Goal: Communication & Community: Answer question/provide support

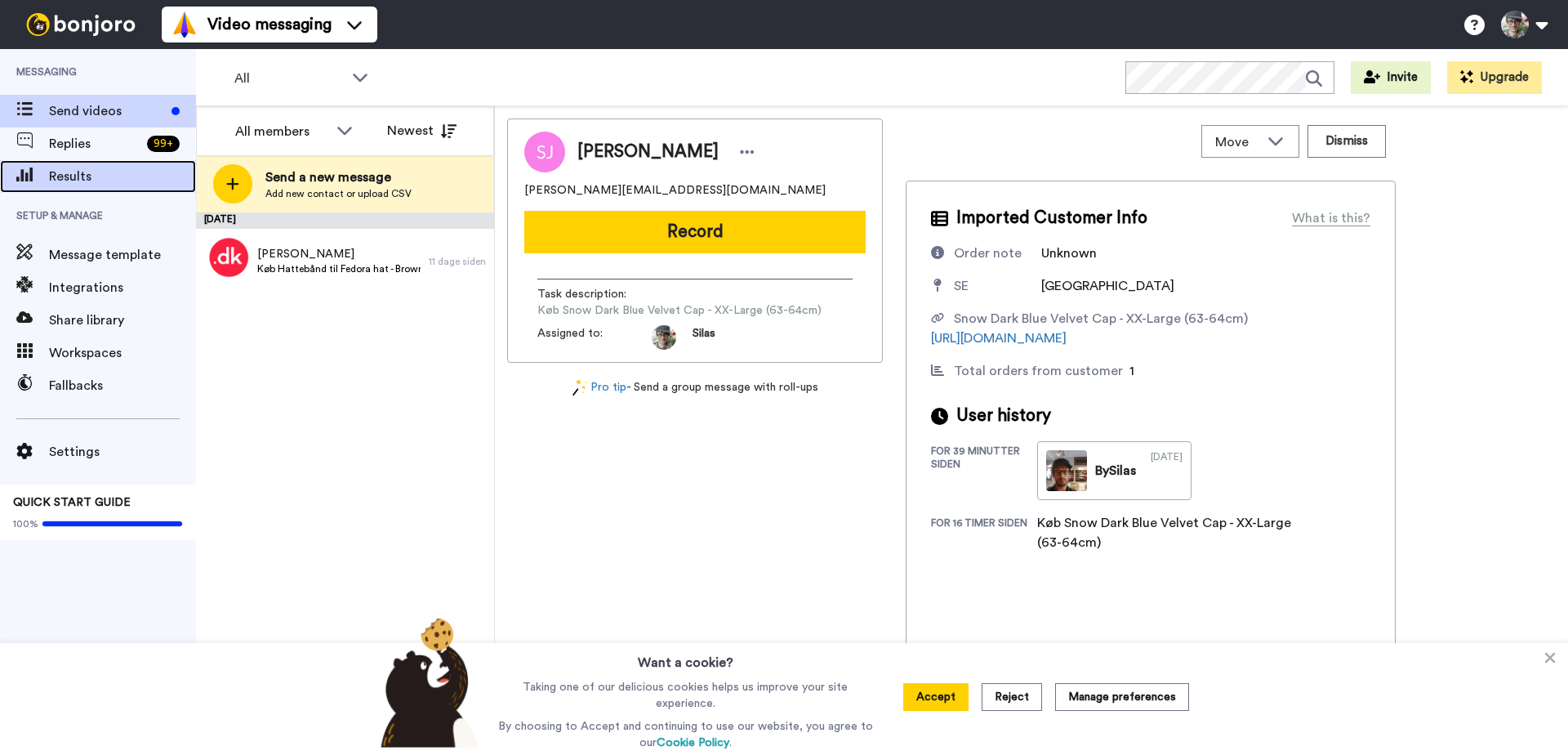
click at [61, 173] on span "Results" at bounding box center [123, 177] width 147 height 19
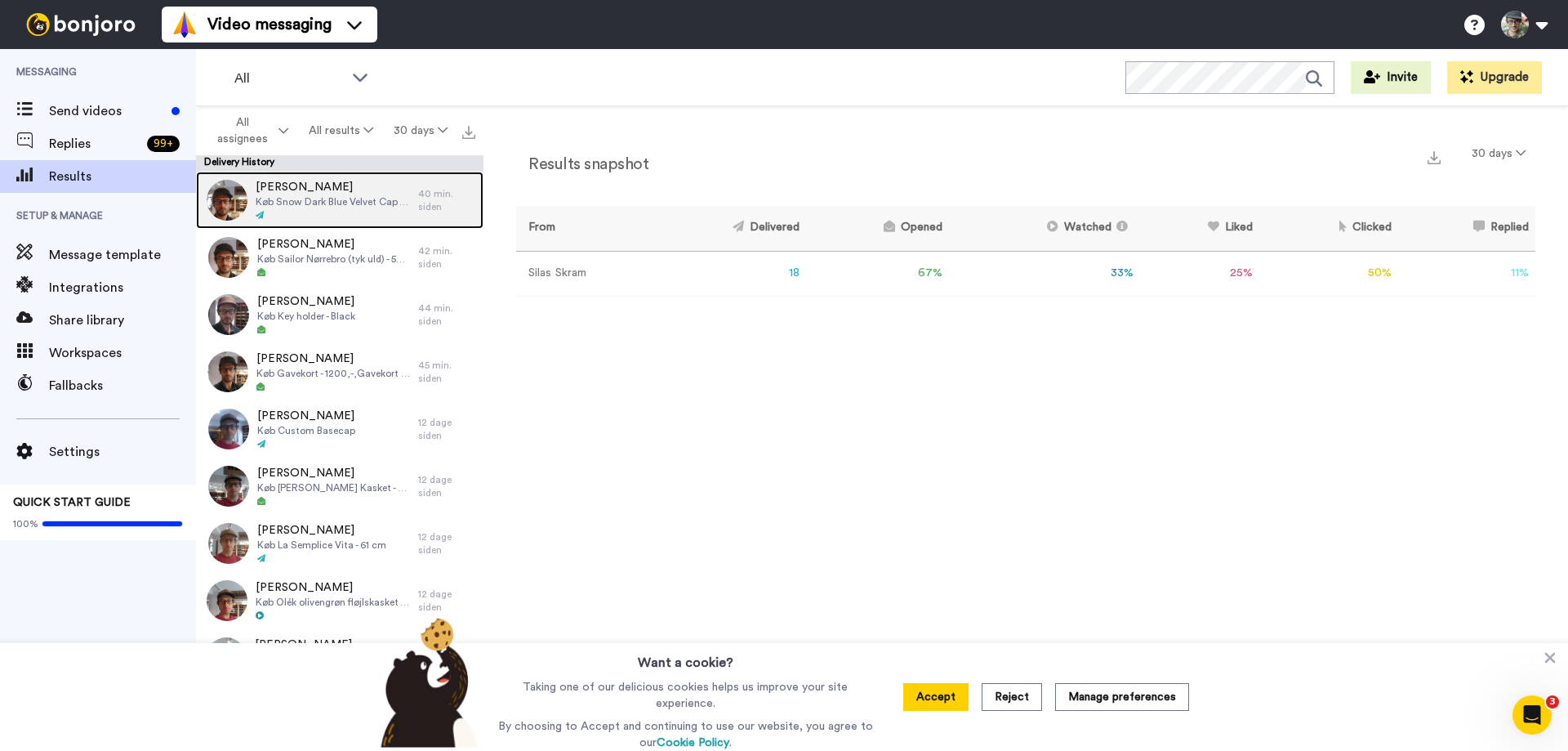
click at [333, 195] on span "Køb Snow Dark Blue Velvet Cap - XX-Large (63-64cm)" at bounding box center [333, 201] width 154 height 13
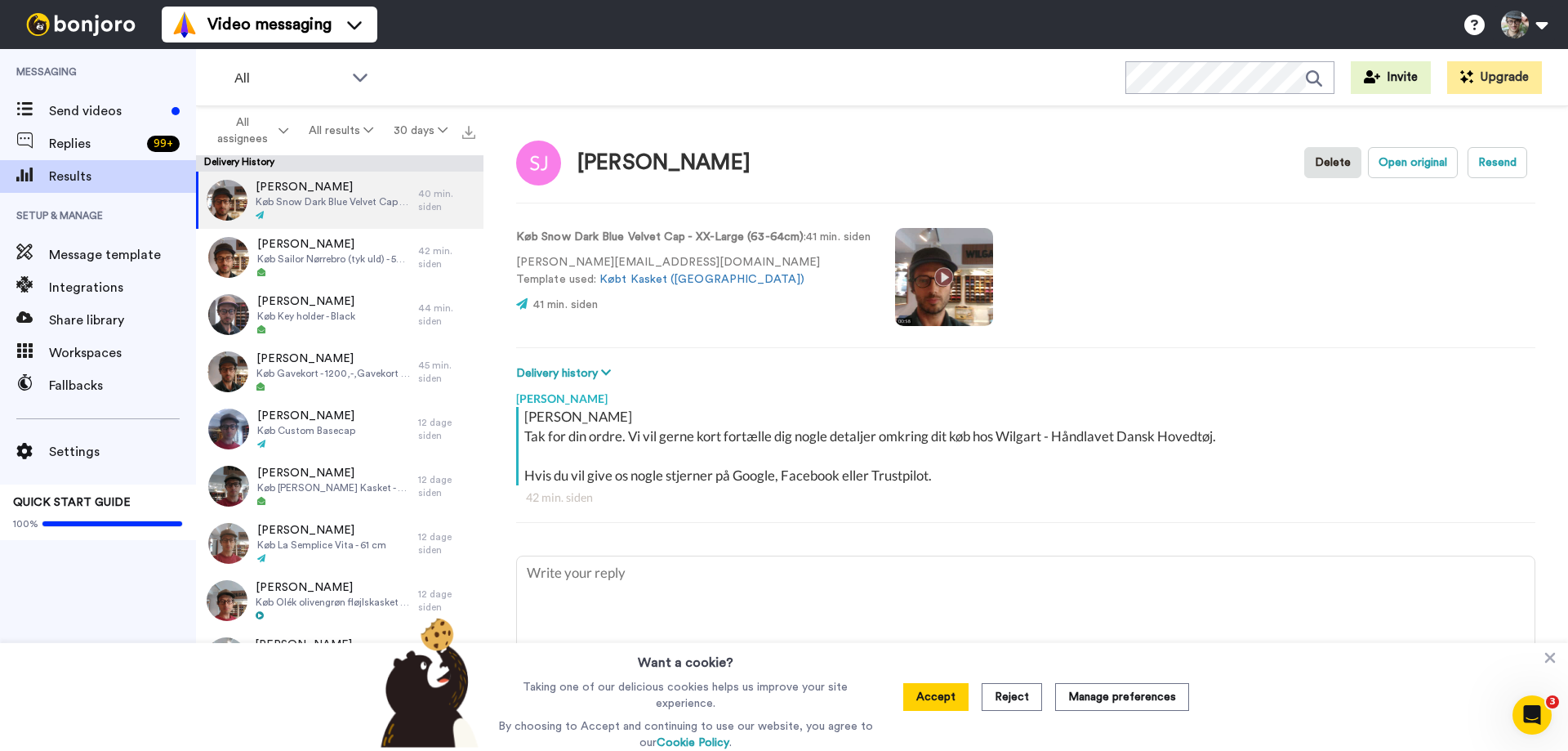
scroll to position [28, 0]
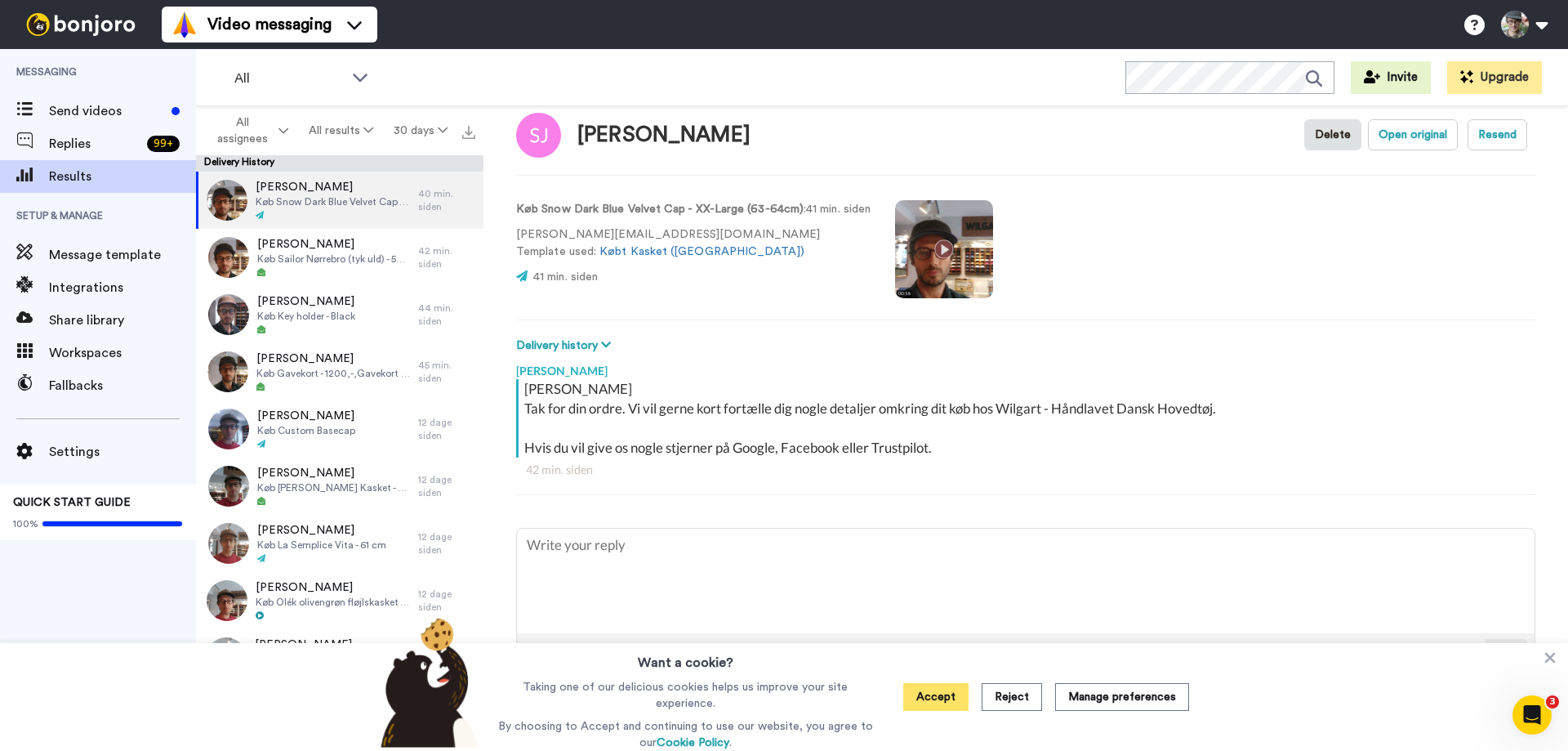
click at [945, 692] on button "Accept" at bounding box center [935, 697] width 65 height 28
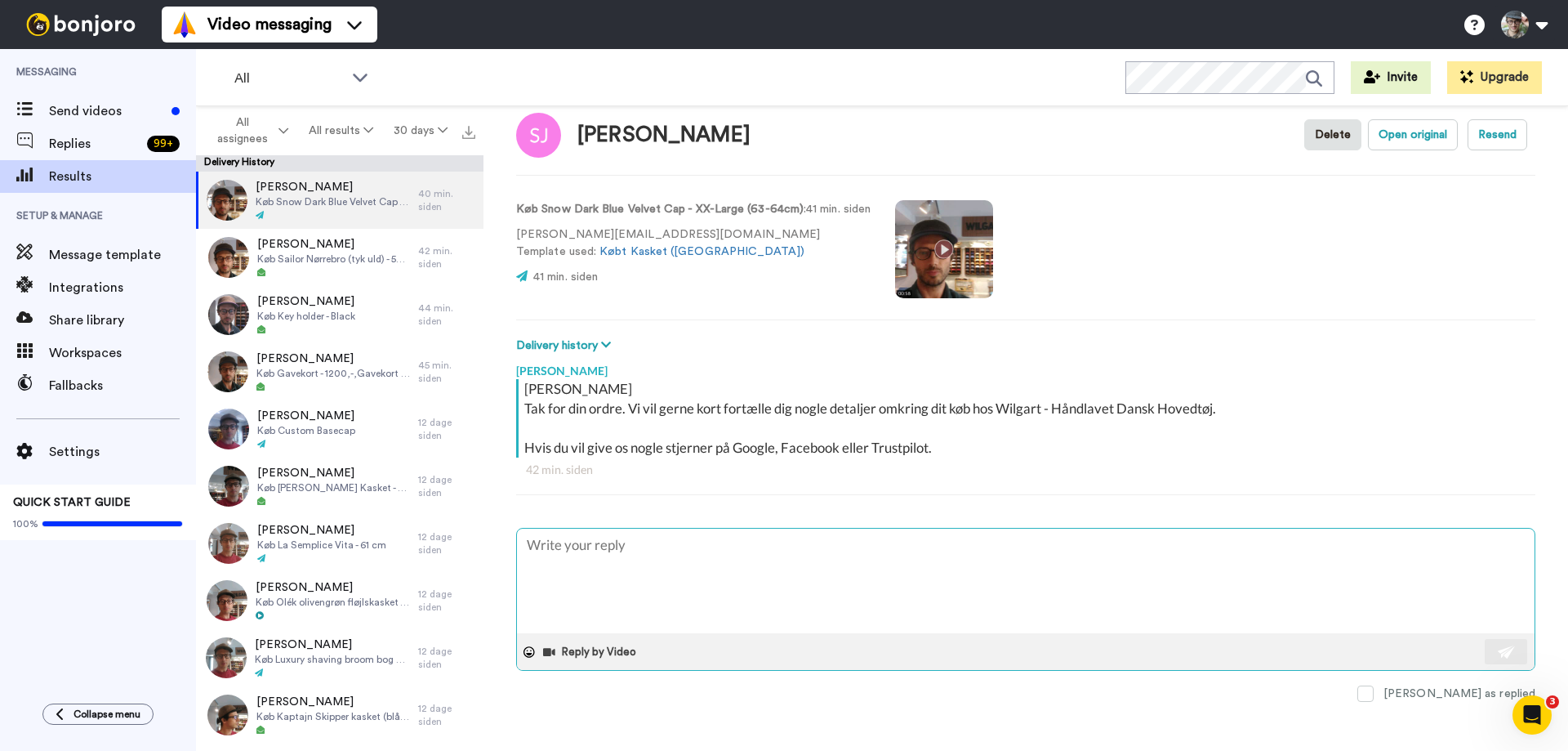
click at [780, 583] on textarea at bounding box center [1025, 581] width 1017 height 105
type textarea "x"
type textarea "T"
type textarea "x"
type textarea "TR"
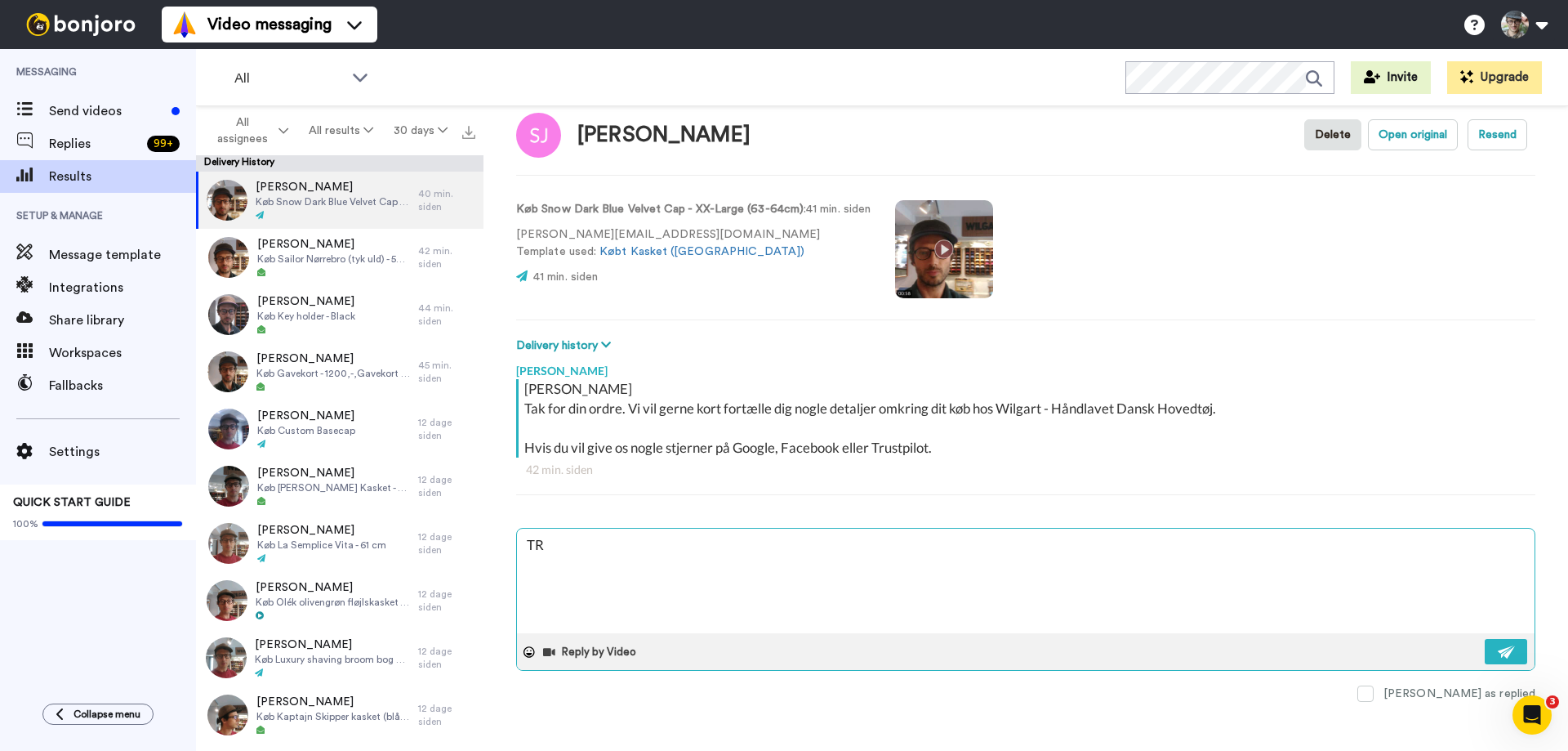
type textarea "x"
type textarea "TRa"
type textarea "x"
type textarea "TRac"
type textarea "x"
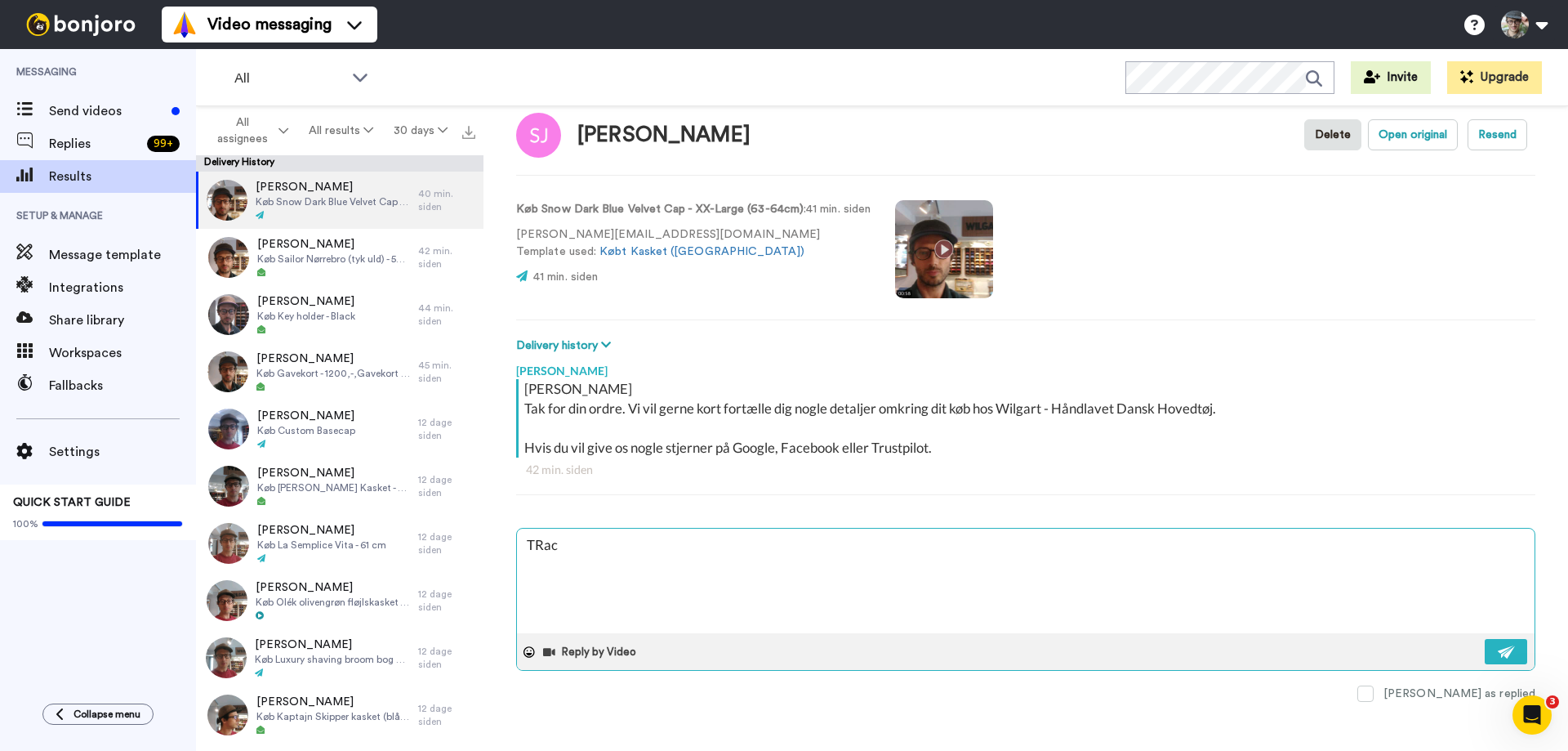
type textarea "TRack"
type textarea "x"
type textarea "TRacki"
type textarea "x"
type textarea "TRackin"
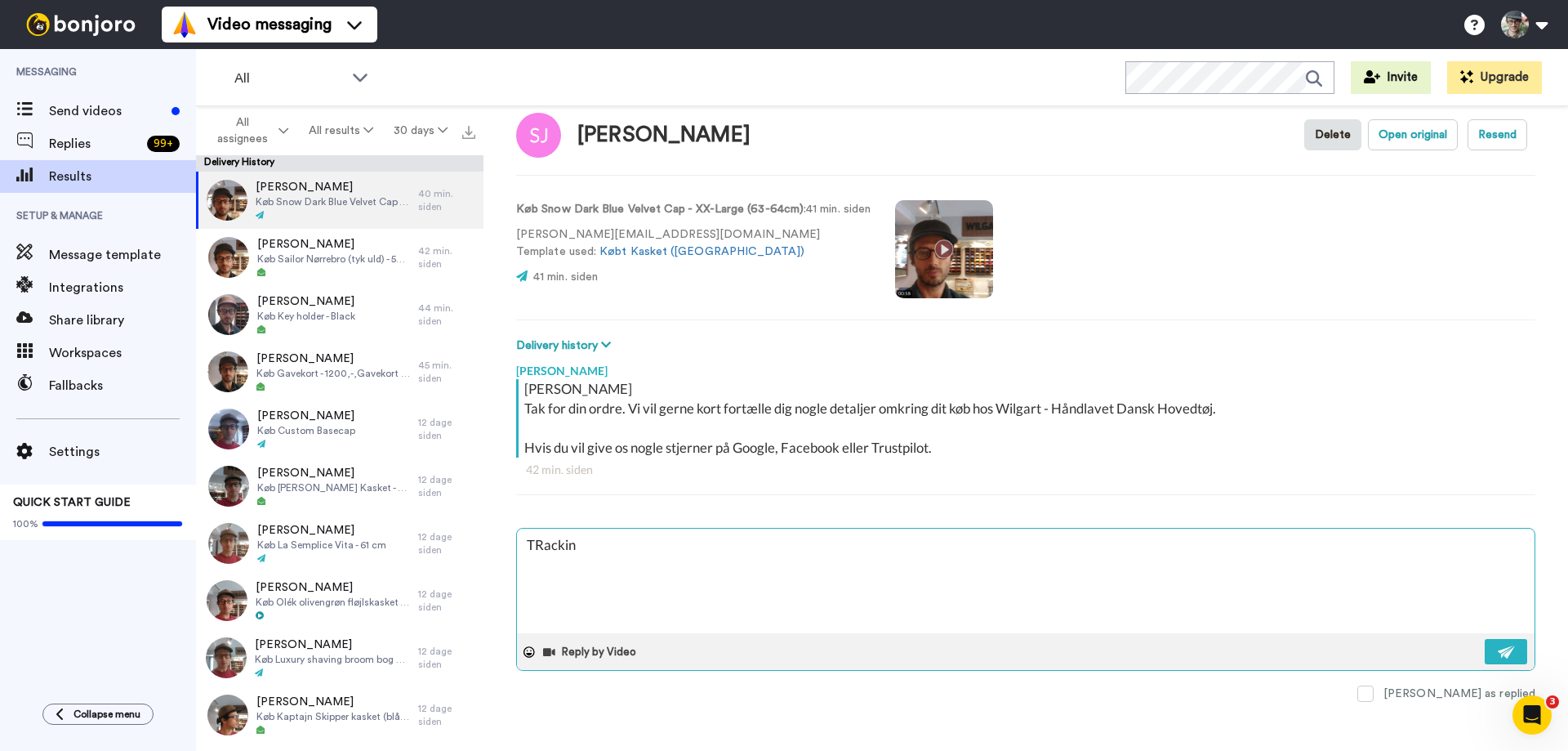
type textarea "x"
type textarea "TRacking"
type textarea "x"
type textarea "TRacking"
type textarea "x"
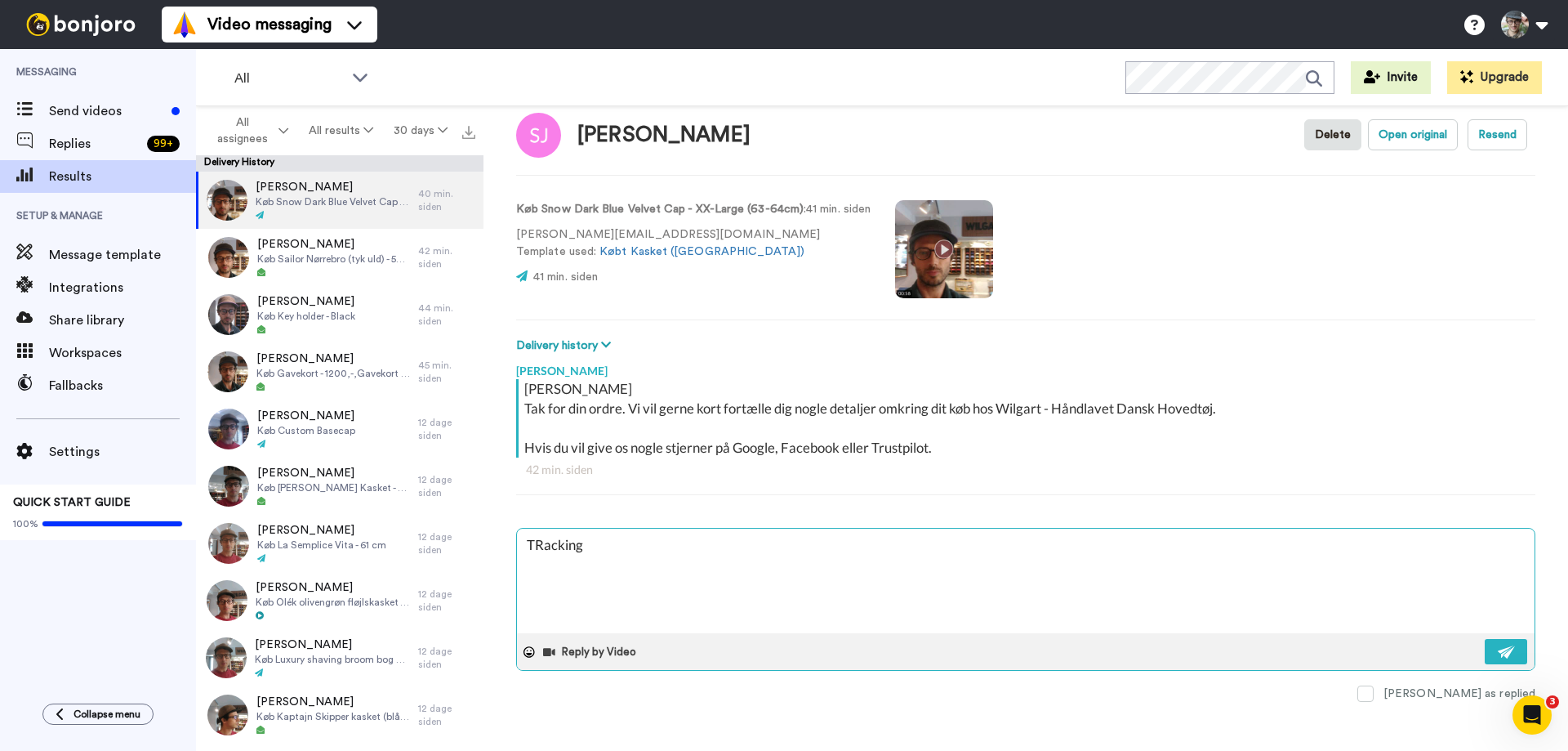
type textarea "TRacking i"
type textarea "x"
type textarea "TRacking is"
type textarea "x"
type textarea "TRacking is"
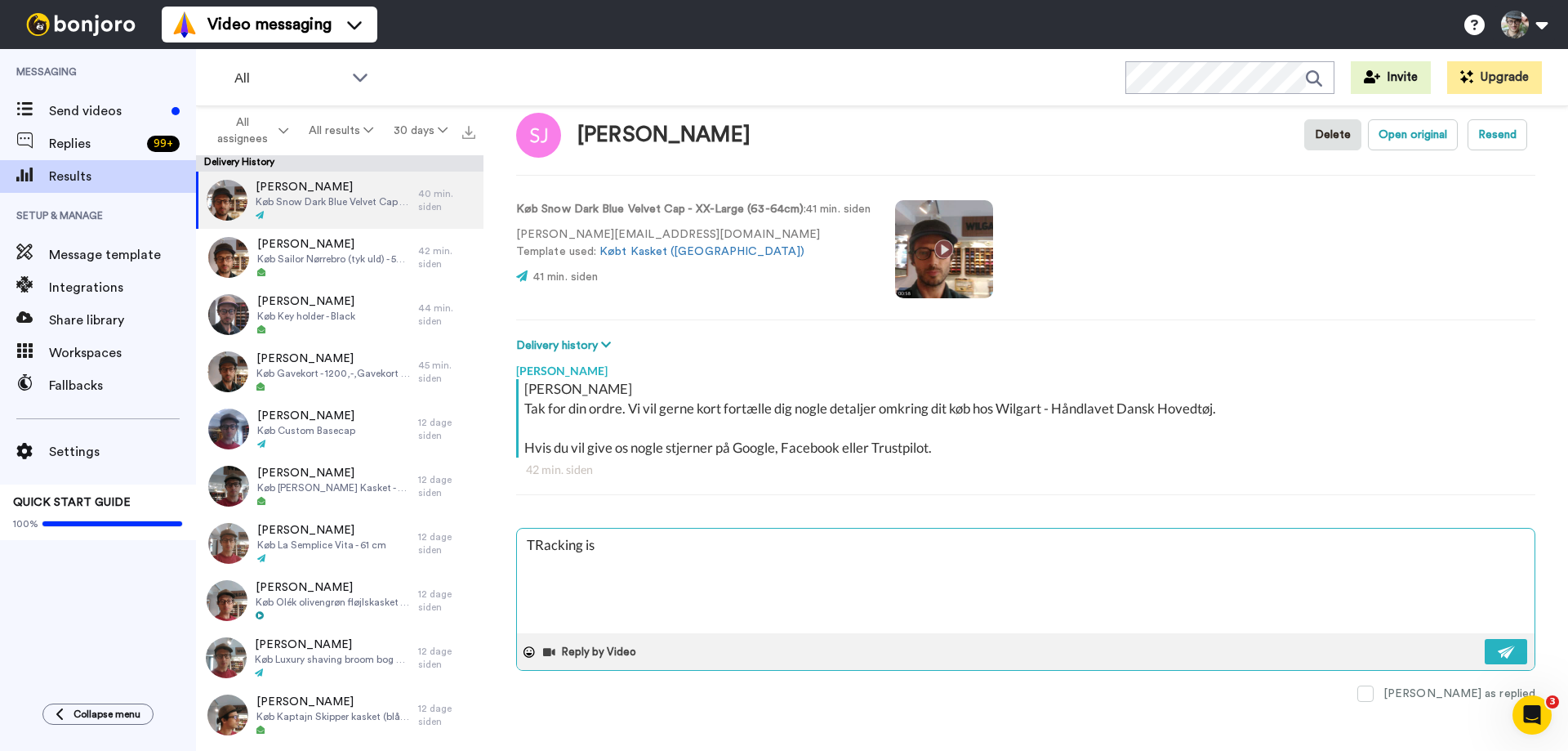
type textarea "x"
type textarea "TRacking is do"
type textarea "x"
type textarea "TRacking is don"
type textarea "x"
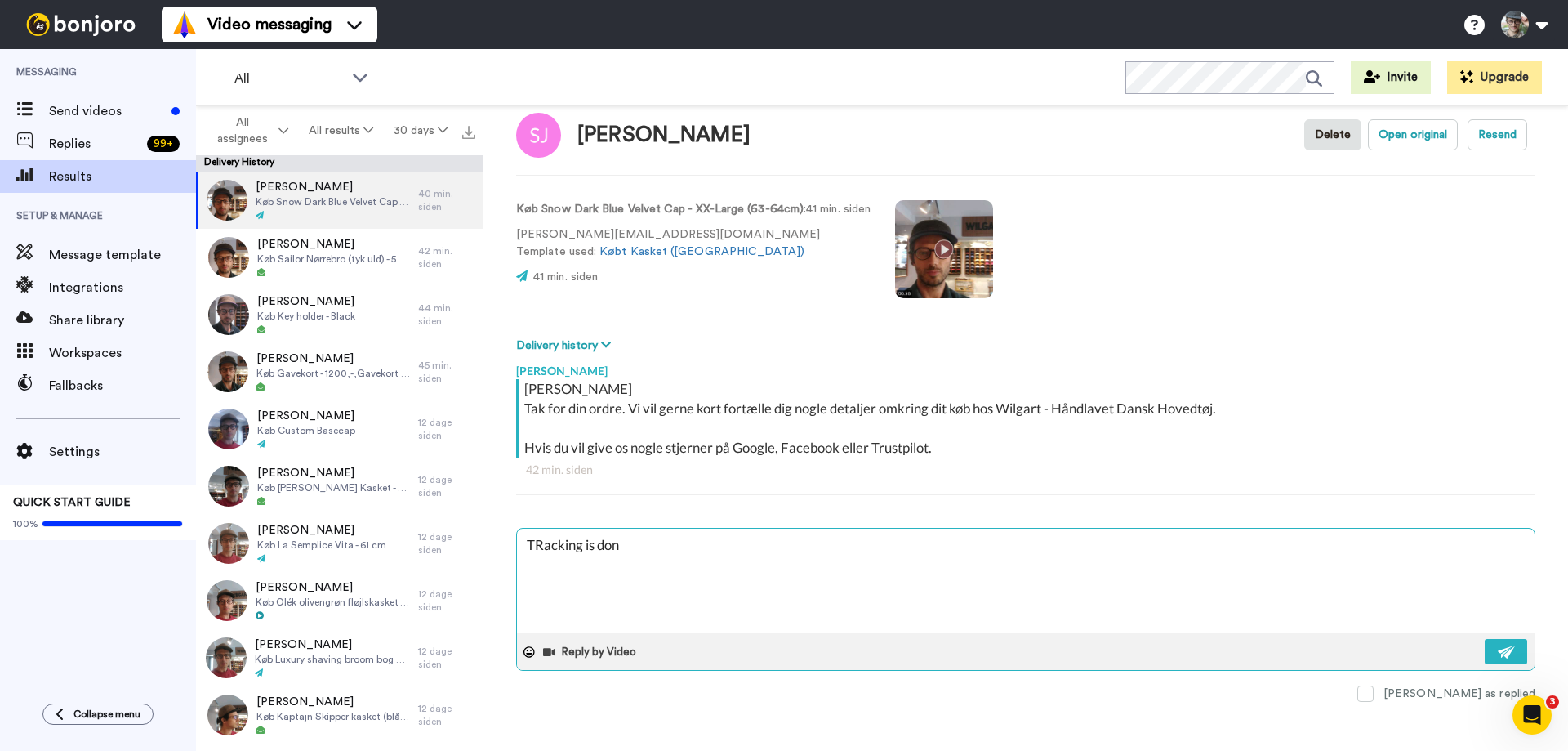
type textarea "TRacking is done"
type textarea "x"
type textarea "TRacking is done"
type textarea "x"
type textarea "TRacking is done h"
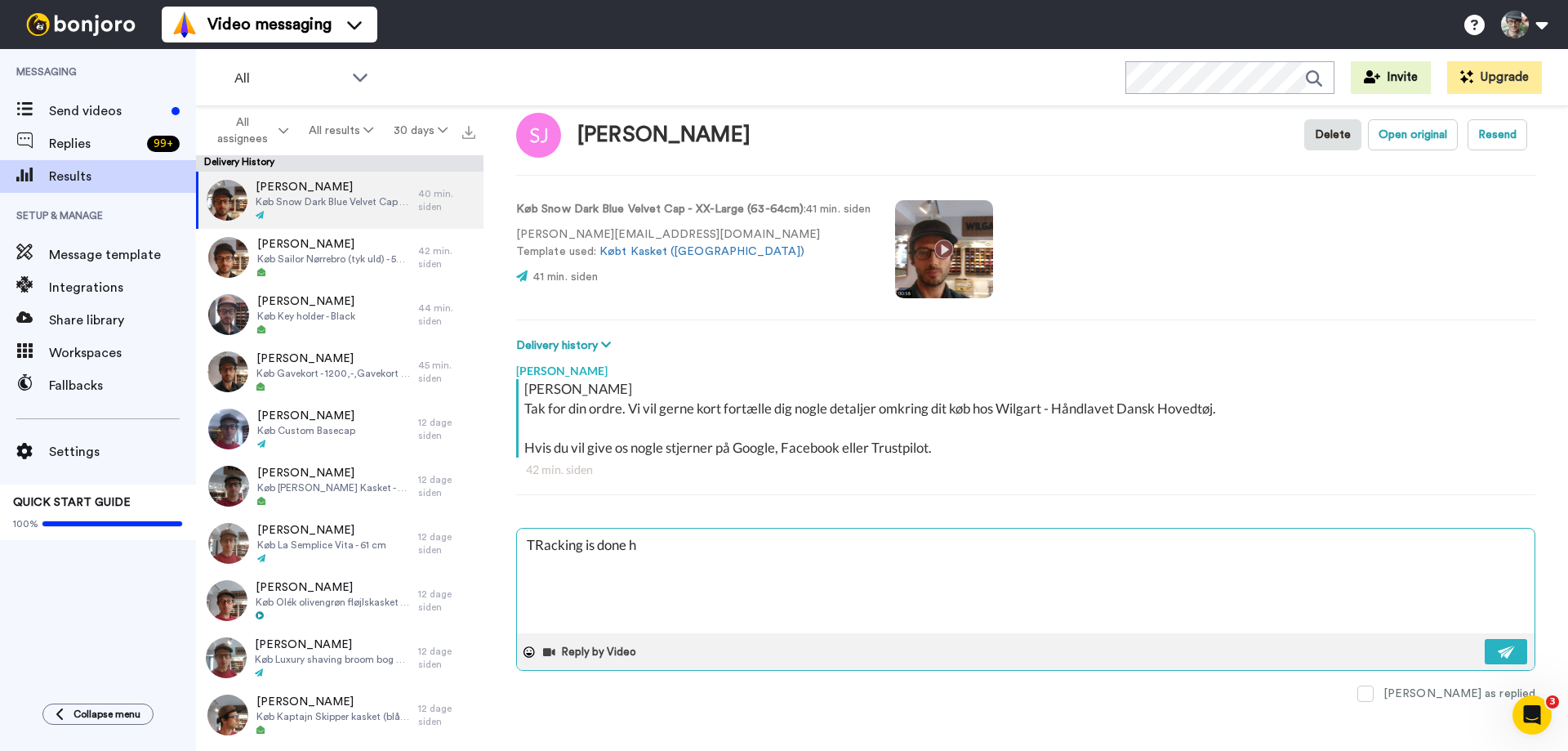
type textarea "x"
type textarea "TRacking is done he"
type textarea "x"
type textarea "TRacking is done here"
type textarea "x"
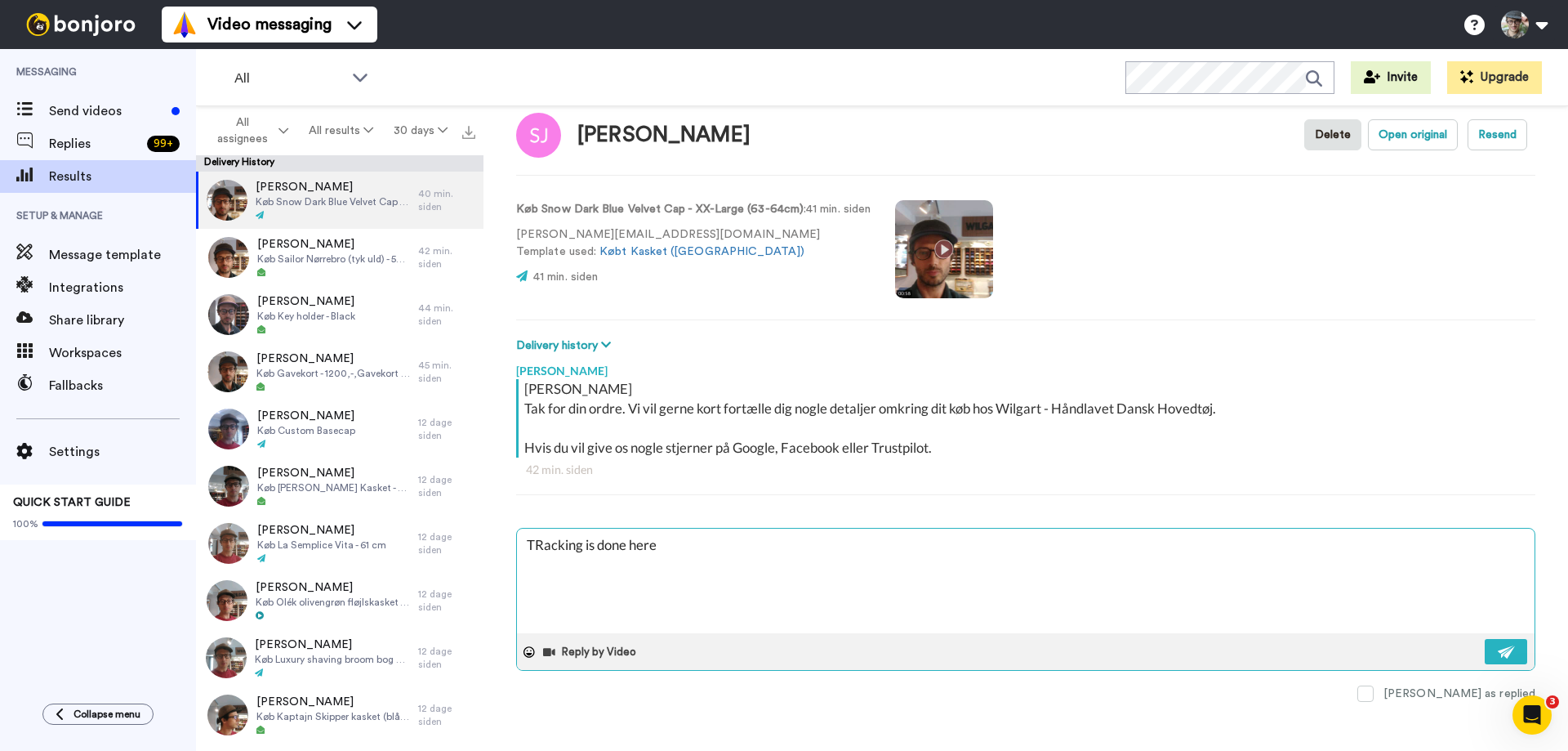
type textarea "TRacking is done here:"
type textarea "x"
type textarea "TRacking is done here:"
paste textarea "https://tracking.bring.dk/tracking/370722152129112801"
type textarea "x"
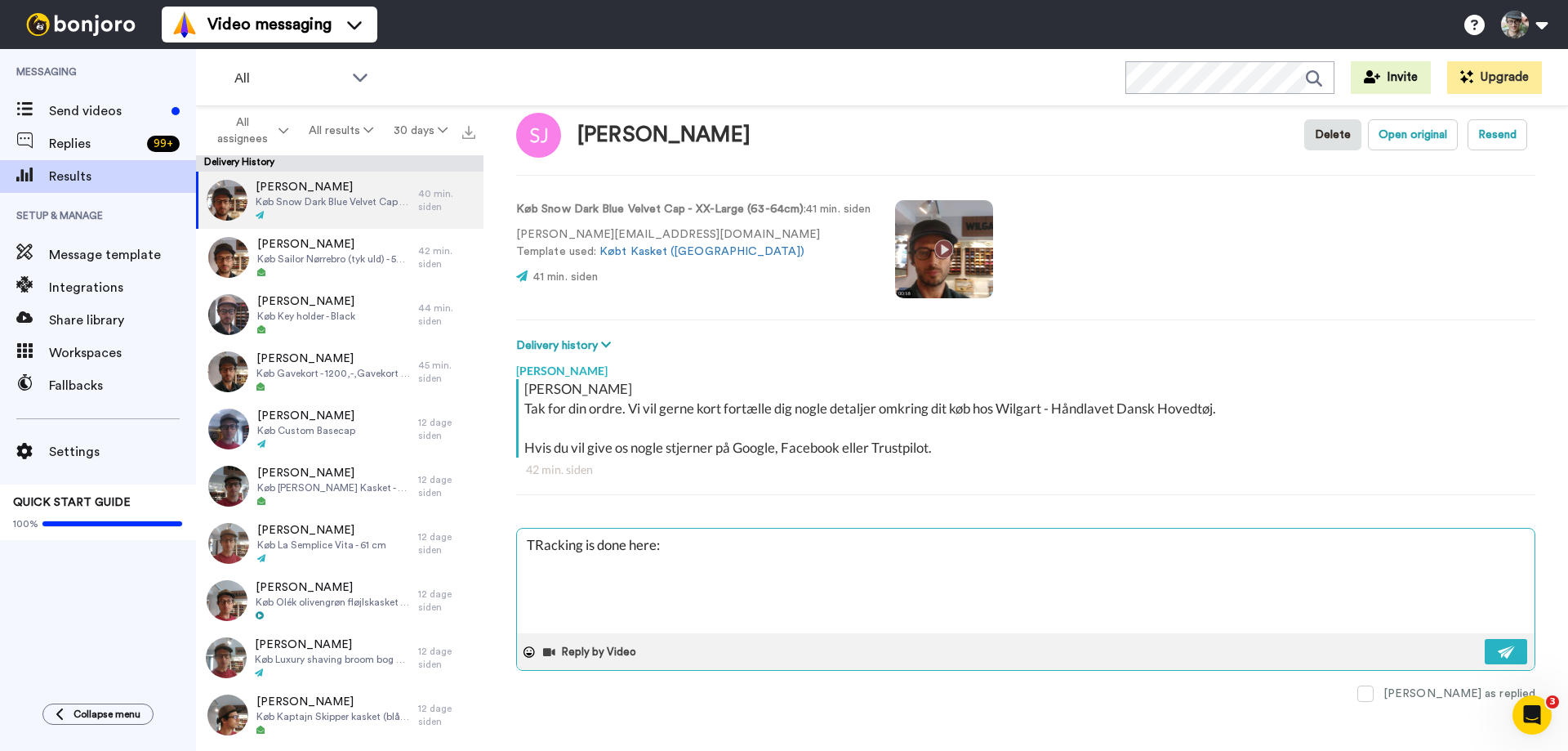
type textarea "TRacking is done here: https://tracking.bring.dk/tracking/370722152129112801"
type textarea "x"
type textarea "TRacking is done here: https://tracking.bring.dk/tracking/370722152129112801"
click at [542, 544] on textarea "TRacking is done here: https://tracking.bring.dk/tracking/370722152129112801" at bounding box center [1025, 581] width 1017 height 105
type textarea "x"
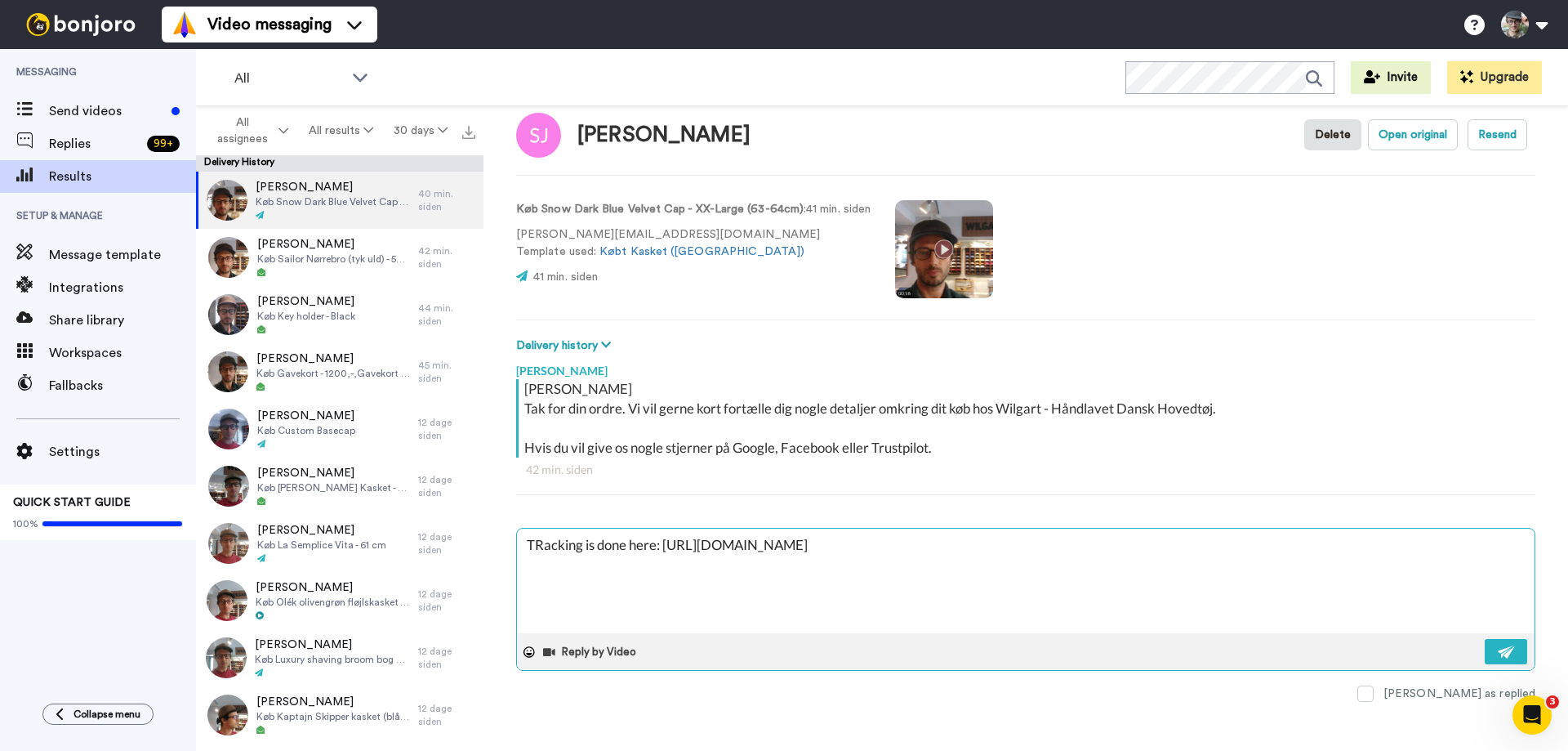
type textarea "Tacking is done here: https://tracking.bring.dk/tracking/370722152129112801"
type textarea "x"
type textarea "Tracking is done here: https://tracking.bring.dk/tracking/370722152129112801"
click at [1506, 646] on img at bounding box center [1506, 651] width 18 height 13
type textarea "x"
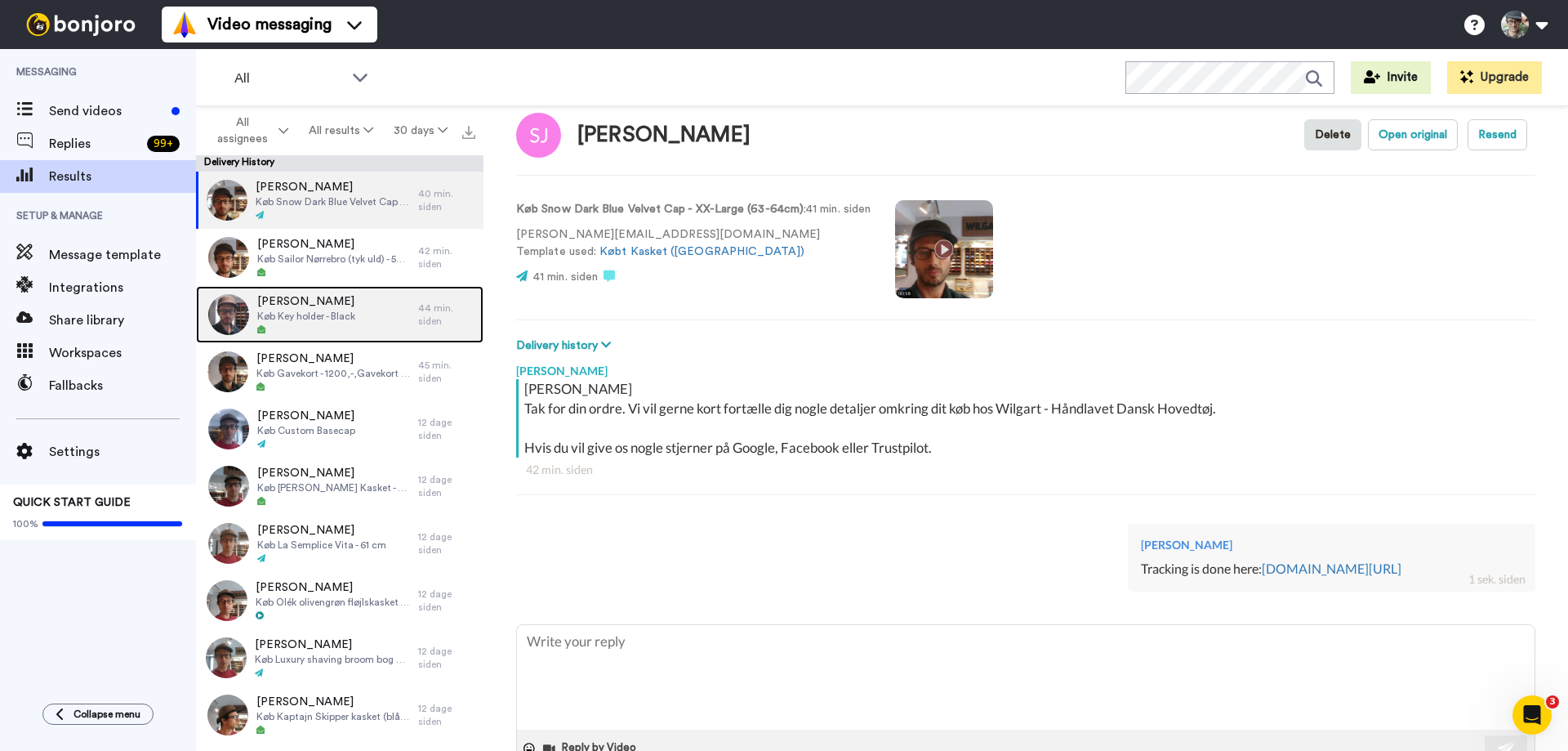
click at [349, 305] on span "[PERSON_NAME]" at bounding box center [305, 301] width 98 height 16
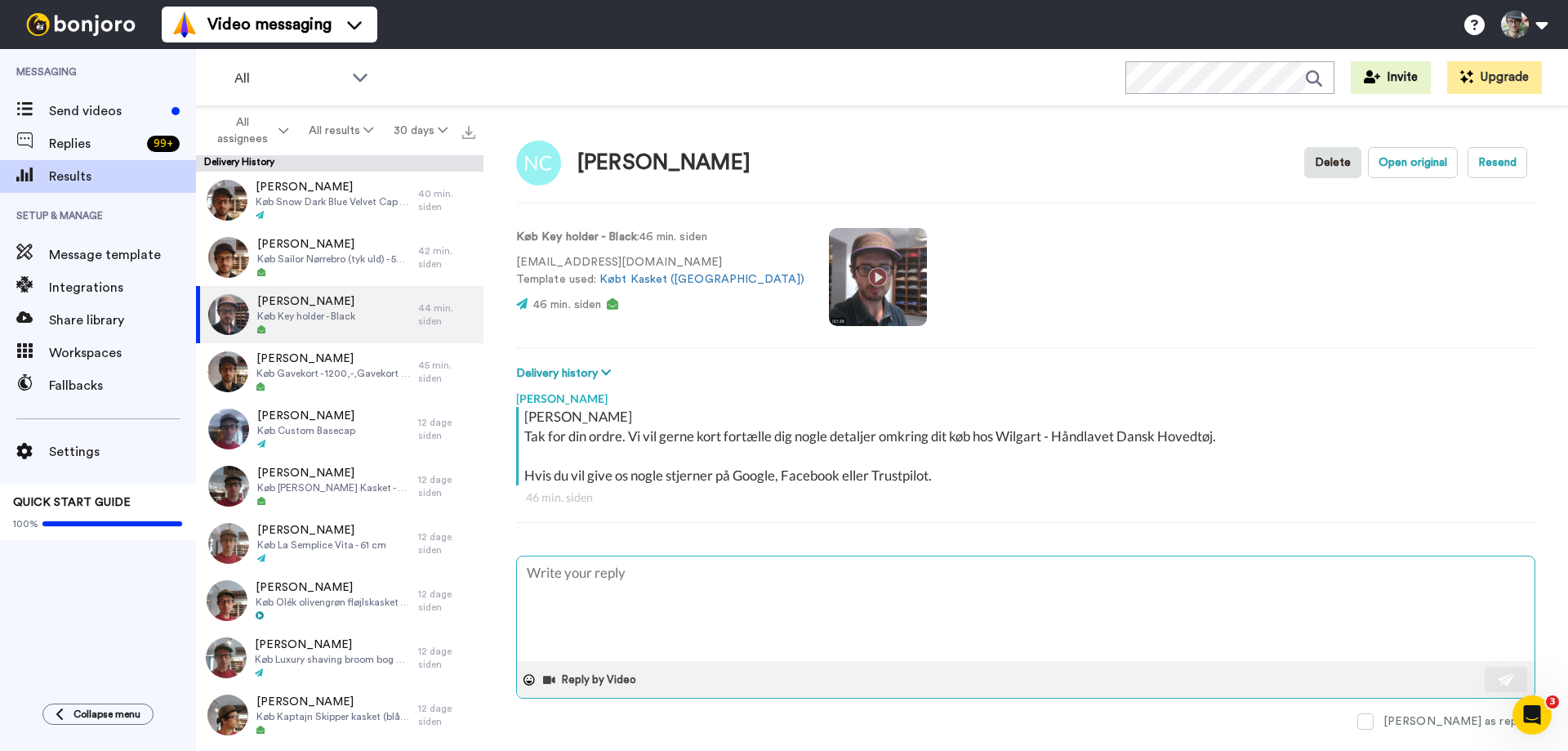
click at [676, 592] on textarea at bounding box center [1025, 608] width 1017 height 105
type textarea "x"
type textarea "T"
type textarea "x"
type textarea "Tr"
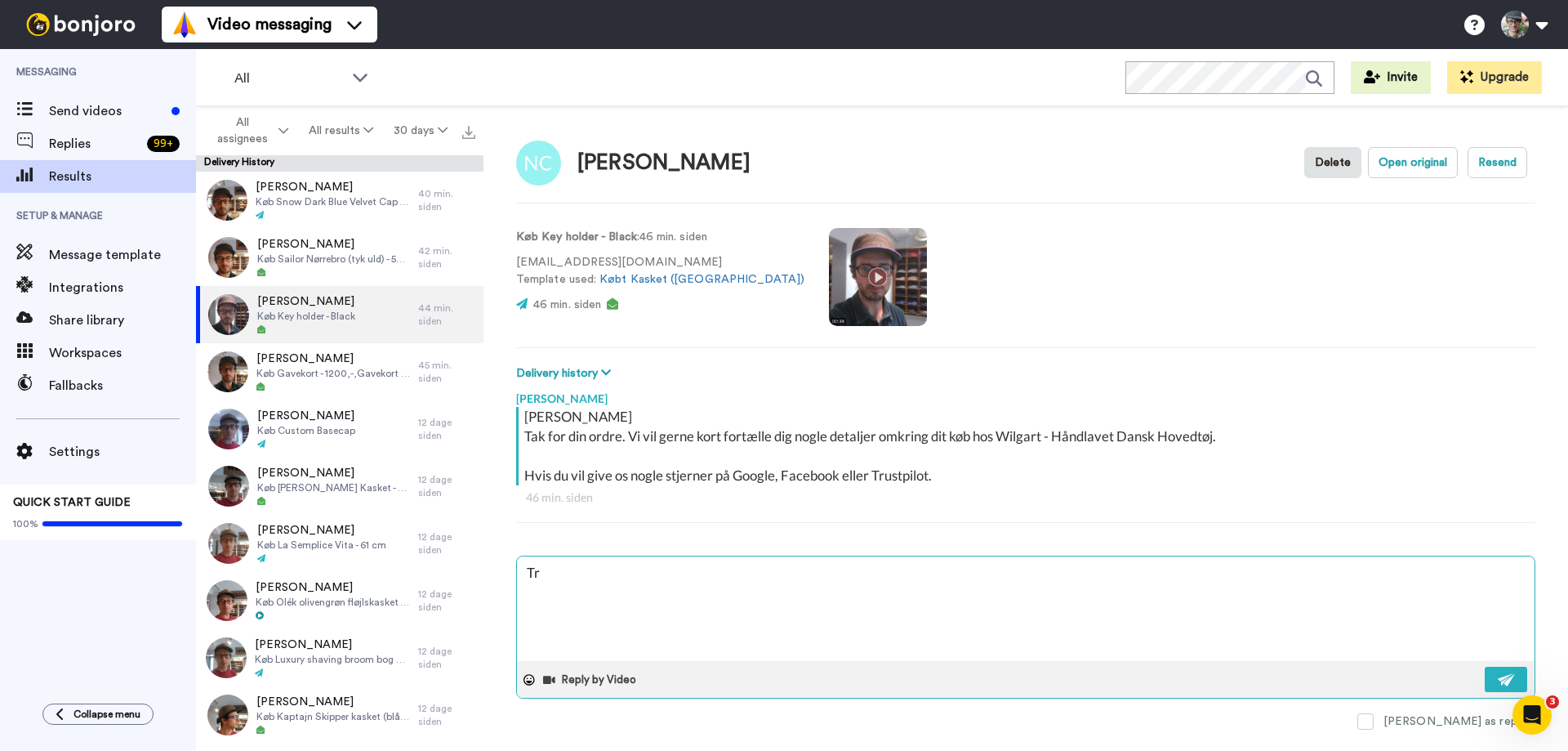
type textarea "x"
type textarea "Tra"
type textarea "x"
type textarea "Trac"
type textarea "x"
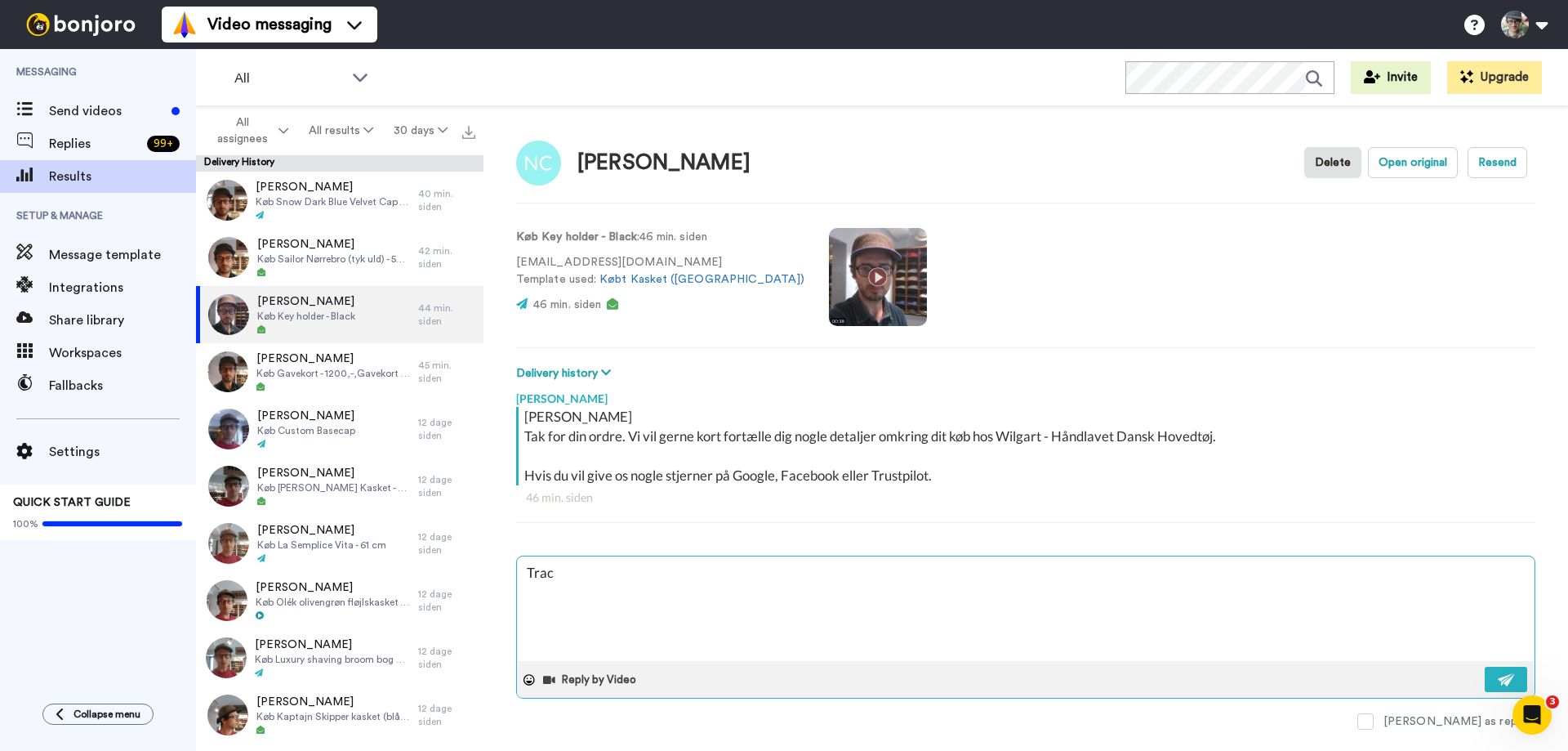
type textarea "Track"
type textarea "x"
type textarea "Track"
type textarea "x"
type textarea "Track y"
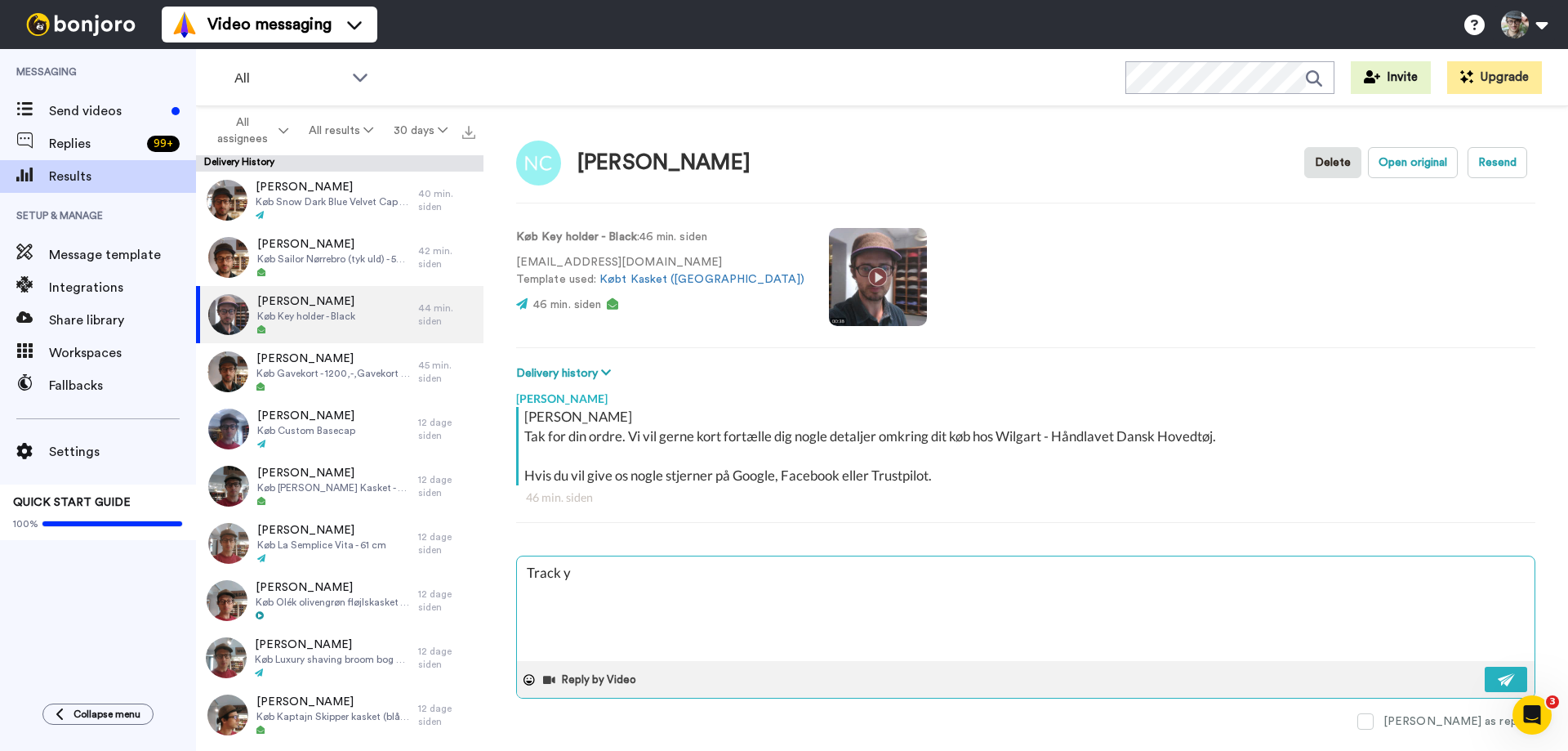
type textarea "x"
type textarea "Track yo"
type textarea "x"
type textarea "Track you"
type textarea "x"
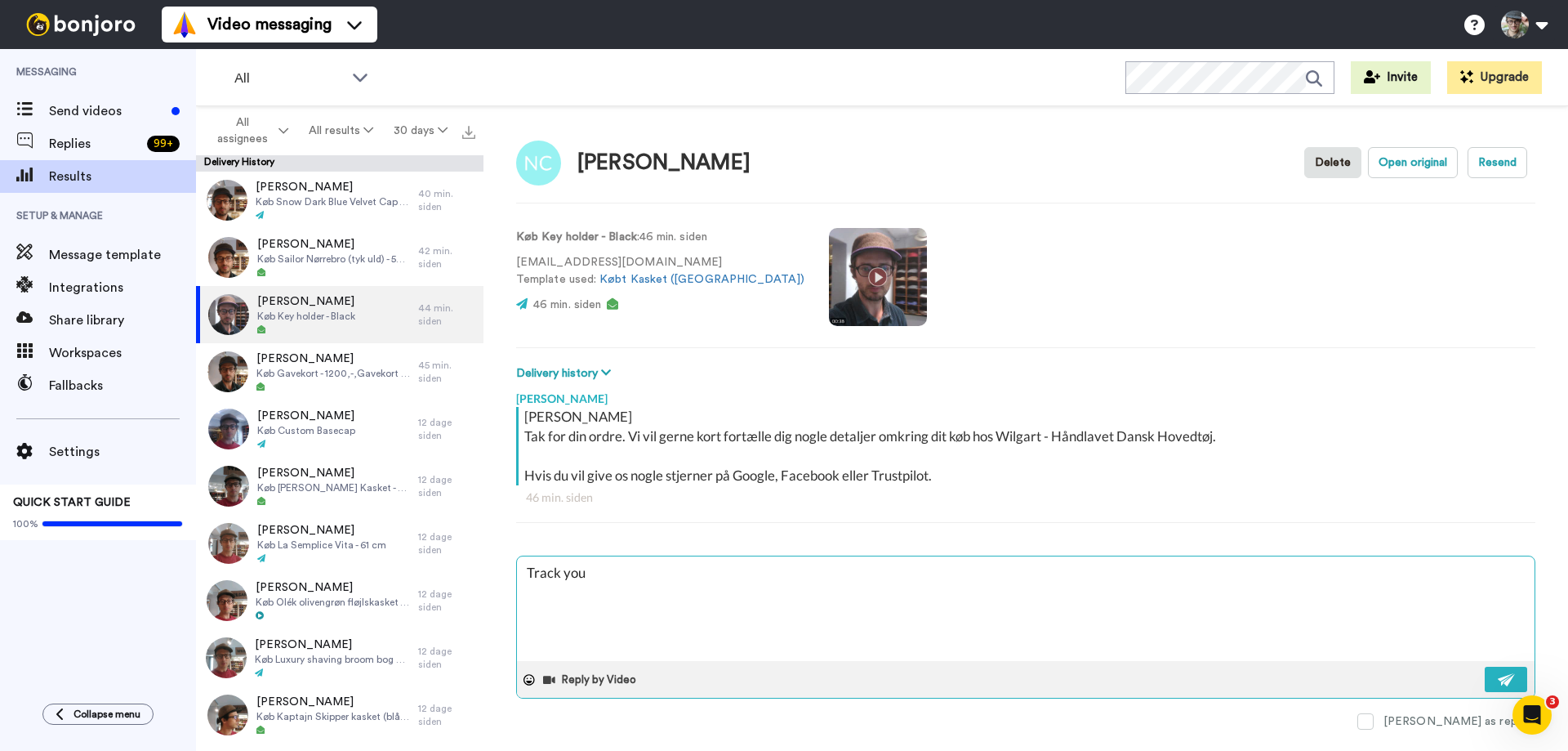
type textarea "Track your"
type textarea "x"
type textarea "Track your"
type textarea "x"
type textarea "Track your p"
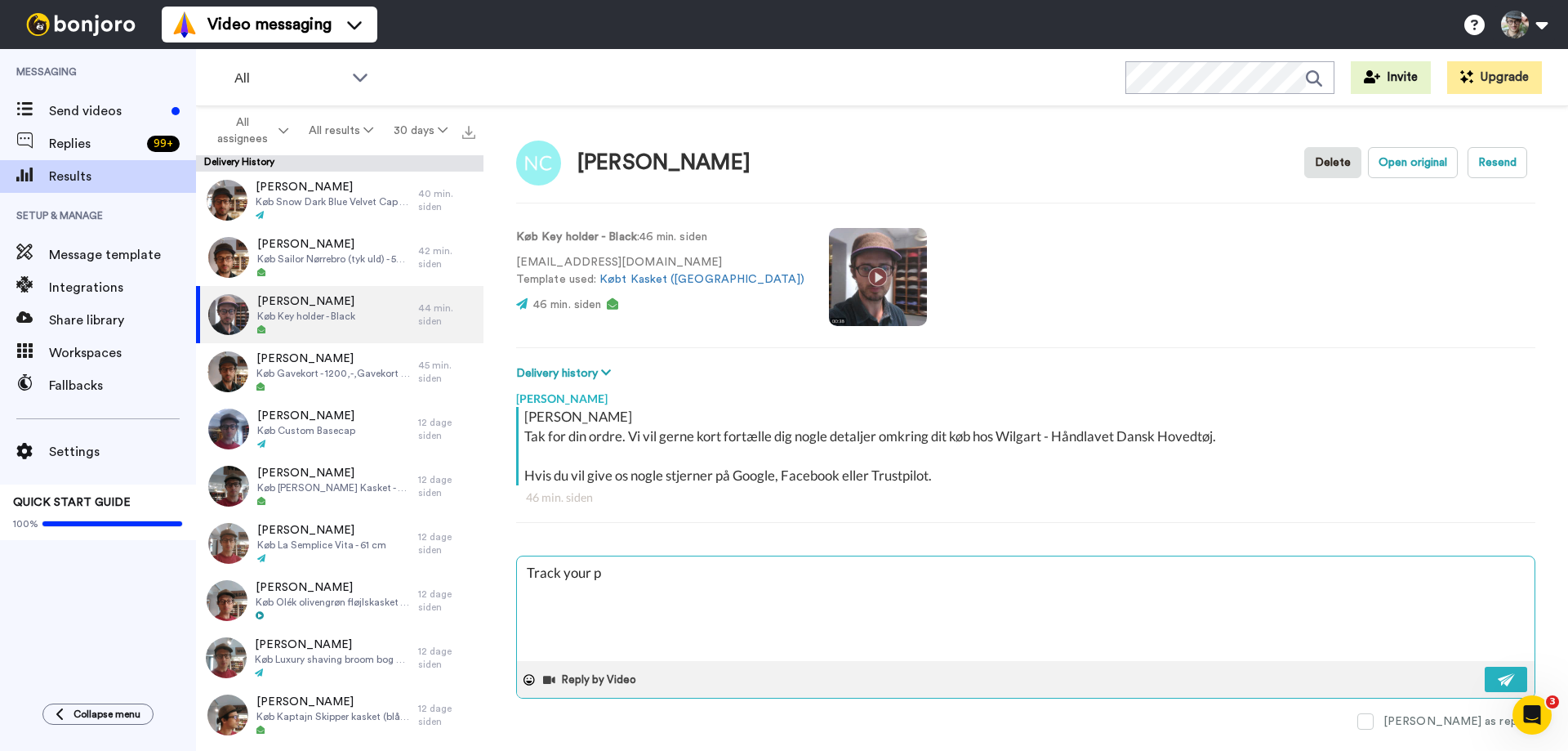
type textarea "x"
type textarea "Track your pa"
type textarea "x"
type textarea "Track your pac"
type textarea "x"
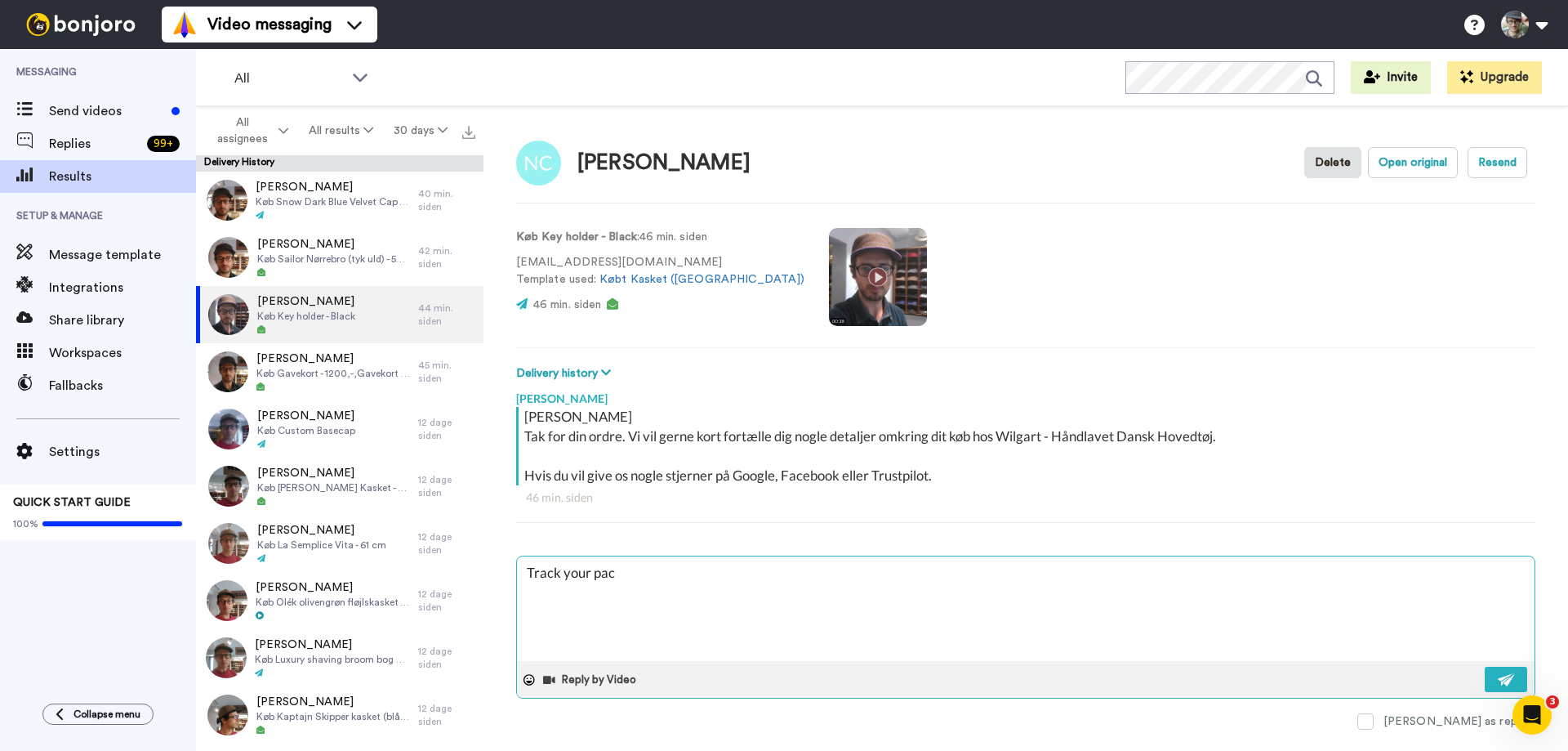
type textarea "Track your pack"
type textarea "x"
type textarea "Track your packa"
type textarea "x"
type textarea "Track your packag"
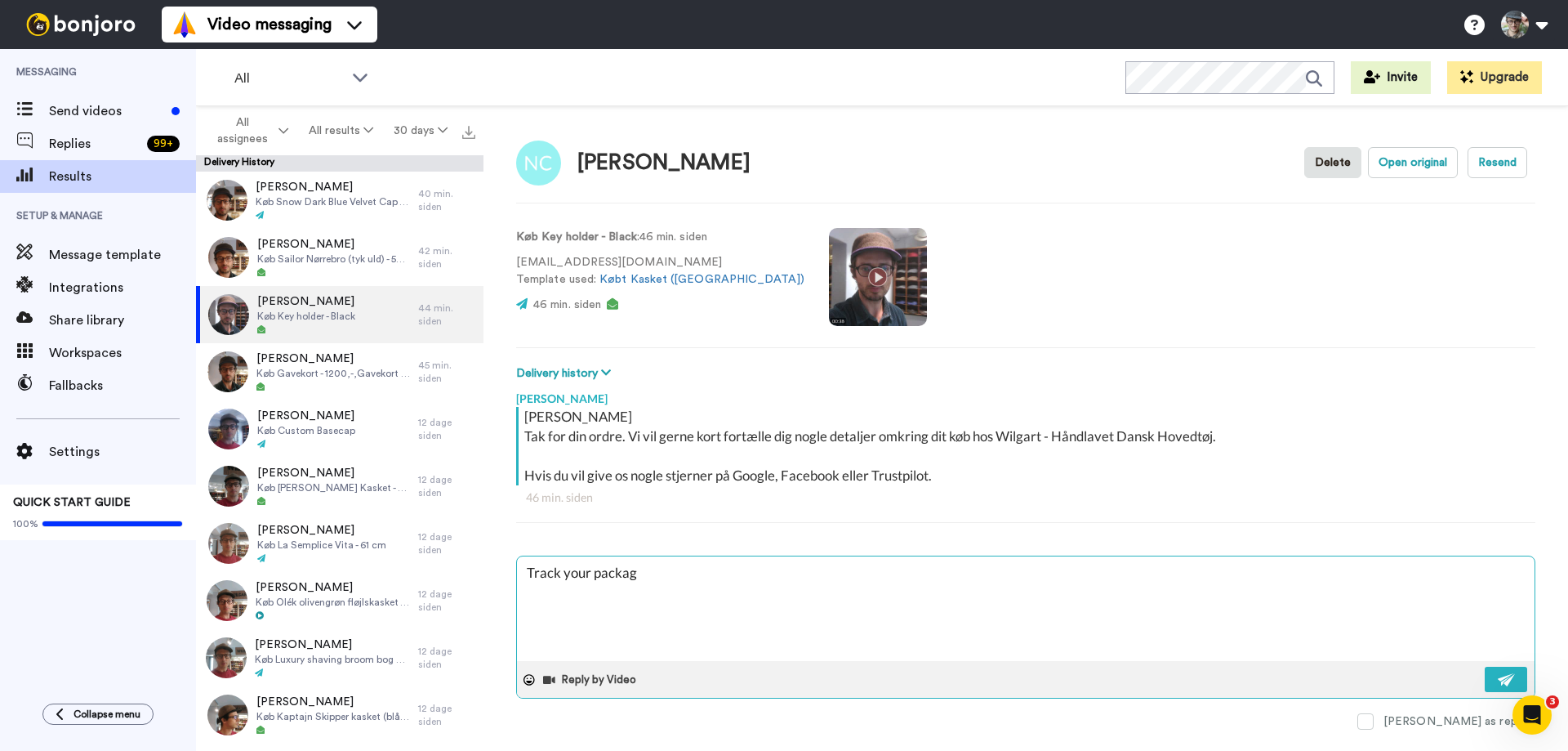
type textarea "x"
type textarea "Track your package"
type textarea "x"
type textarea "Track your package h"
type textarea "x"
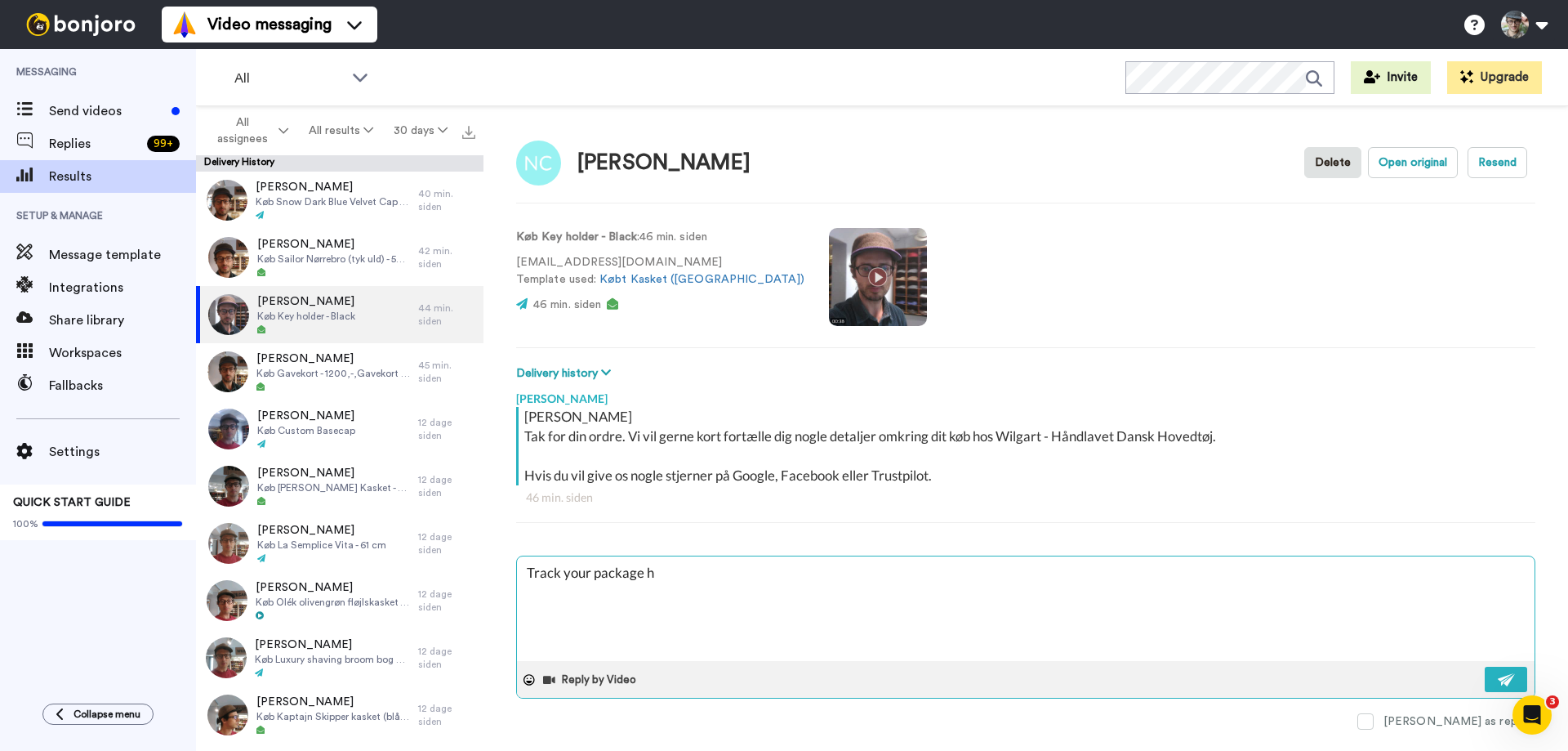
type textarea "Track your package he"
type textarea "x"
type textarea "Track your package here"
type textarea "x"
type textarea "Track your package here:"
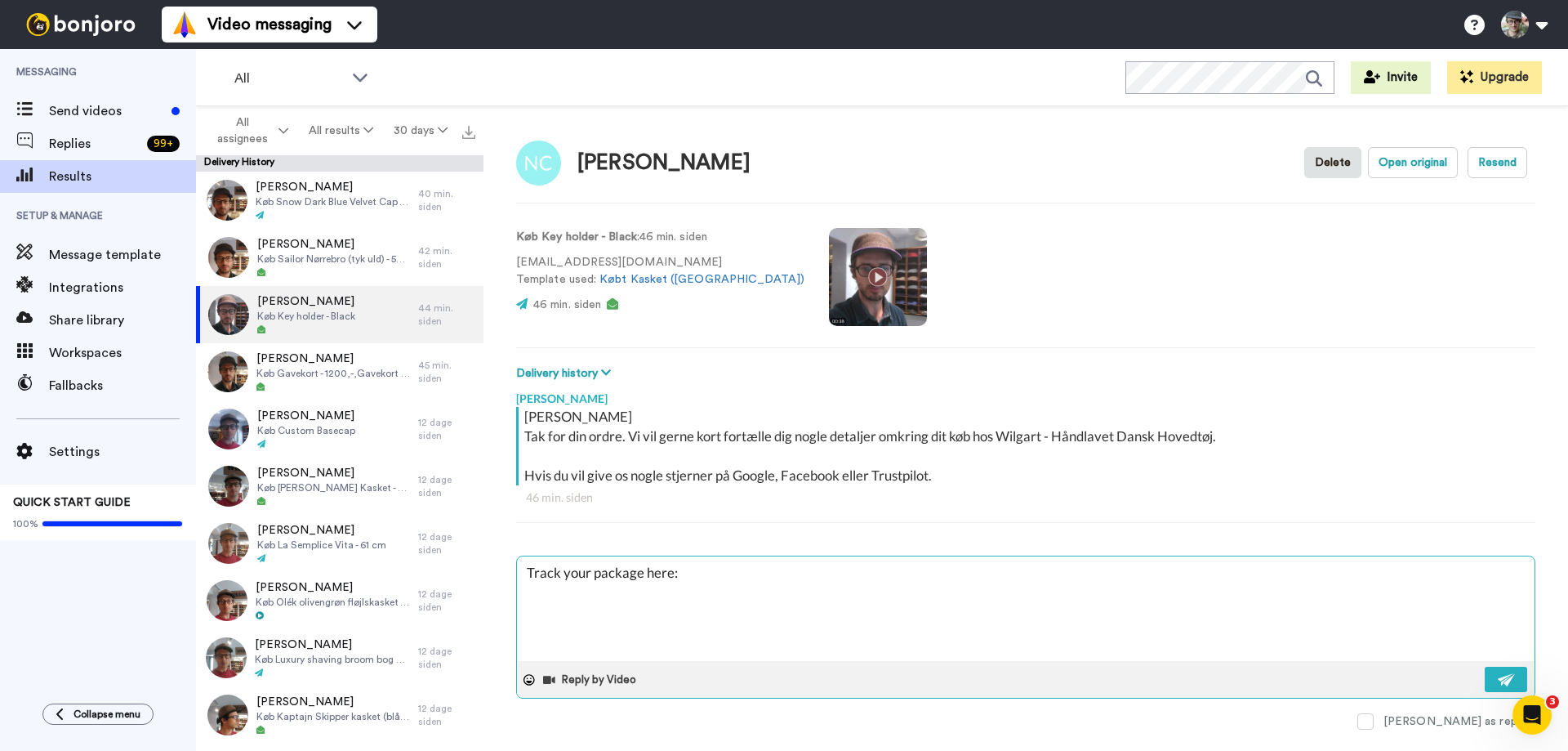
type textarea "x"
type textarea "Track your package here:"
drag, startPoint x: 705, startPoint y: 575, endPoint x: 455, endPoint y: 562, distance: 250.3
click at [517, 562] on textarea "Track your package here:" at bounding box center [1025, 608] width 1017 height 105
type textarea "x"
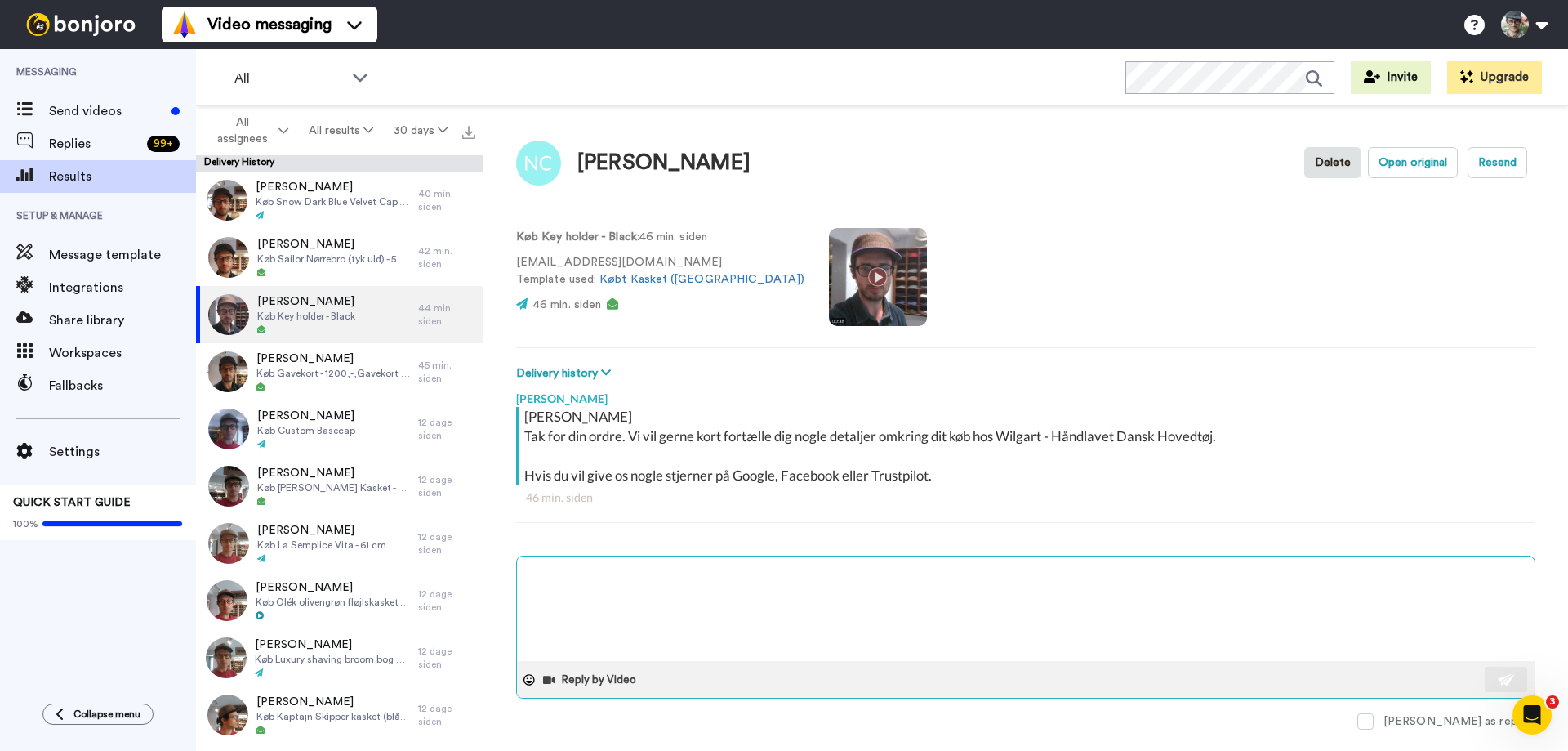
click at [654, 589] on textarea at bounding box center [1025, 608] width 1017 height 105
type textarea "x"
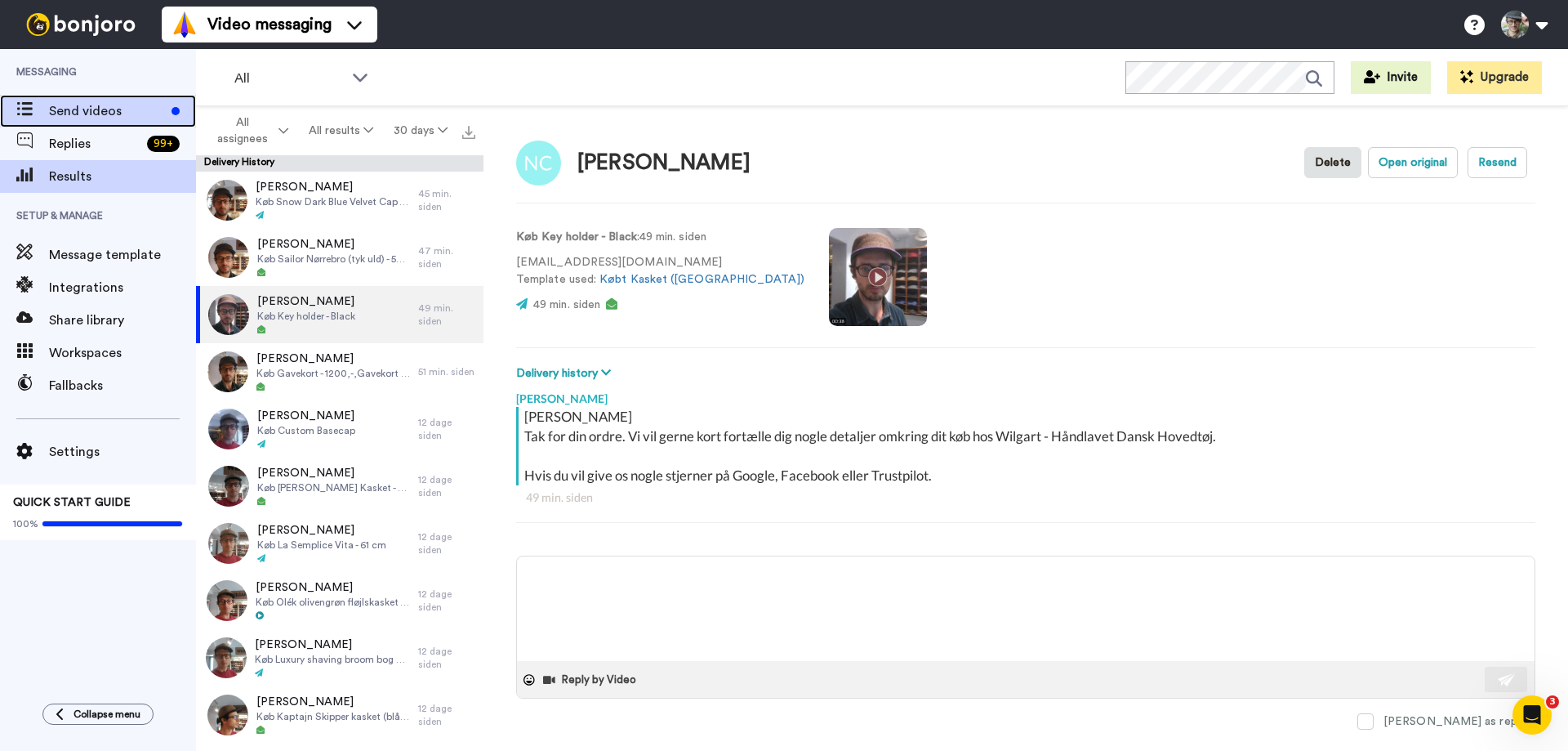
click at [62, 114] on span "Send videos" at bounding box center [108, 111] width 116 height 19
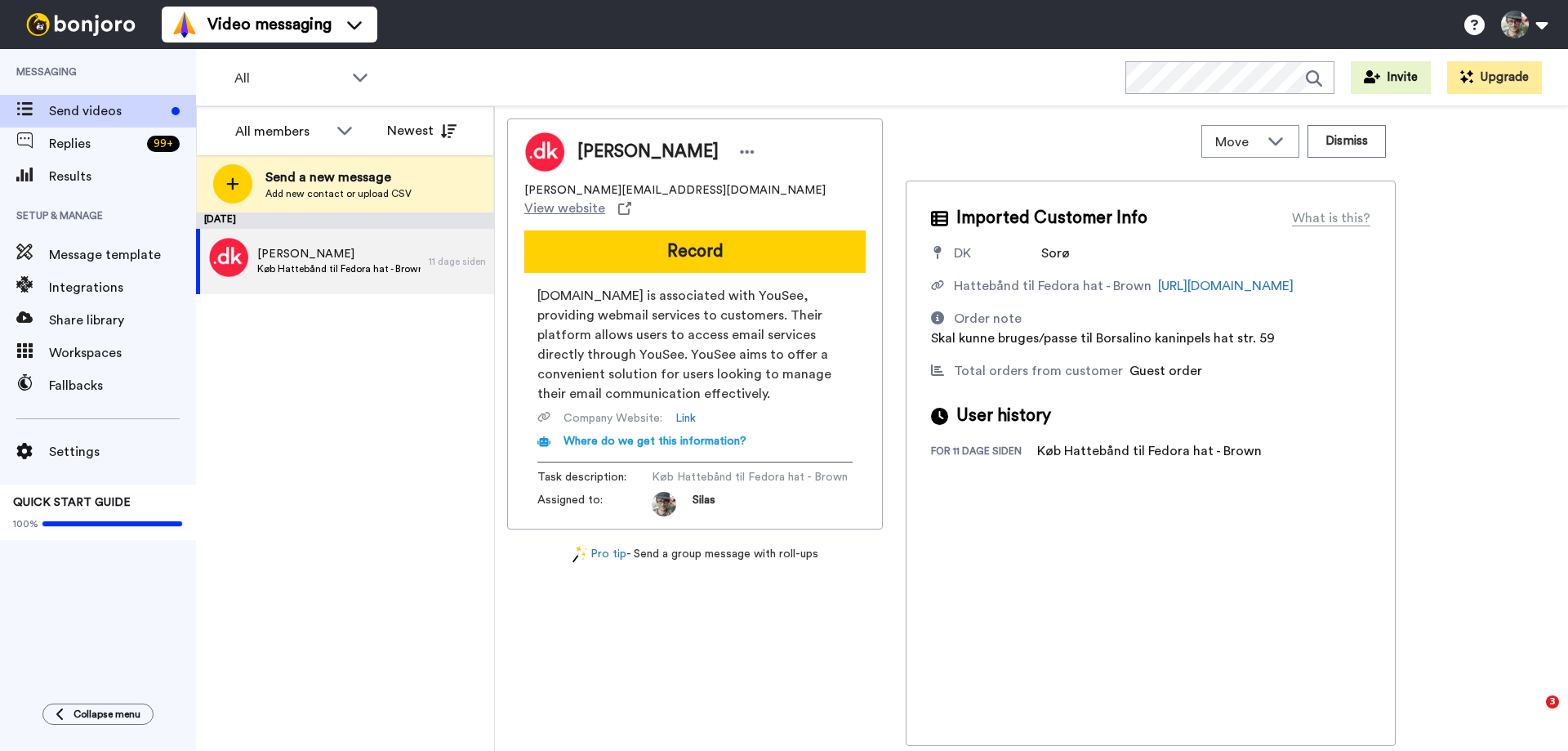
click at [360, 181] on span "Send a new message" at bounding box center [338, 178] width 146 height 19
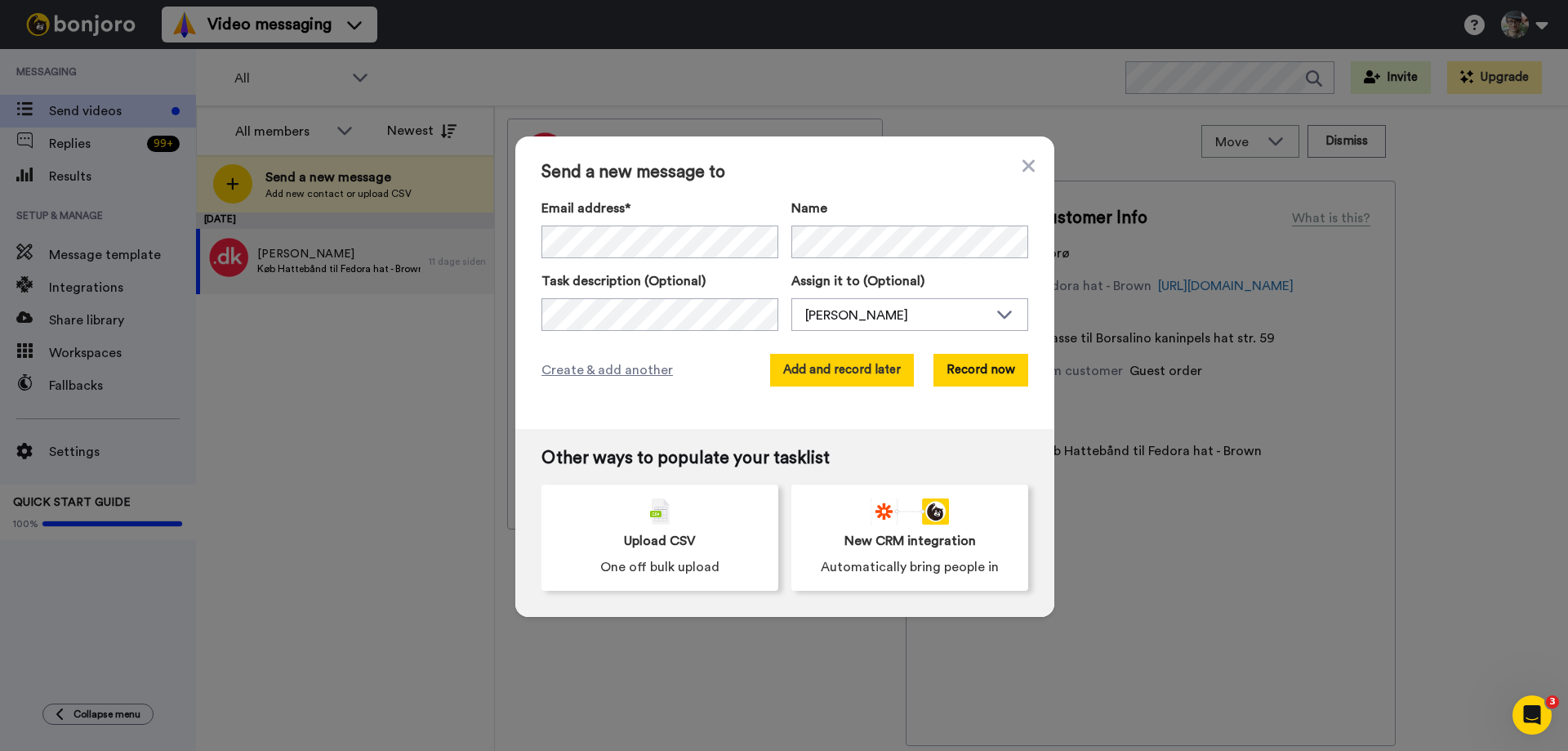
click at [874, 370] on button "Add and record later" at bounding box center [842, 371] width 144 height 33
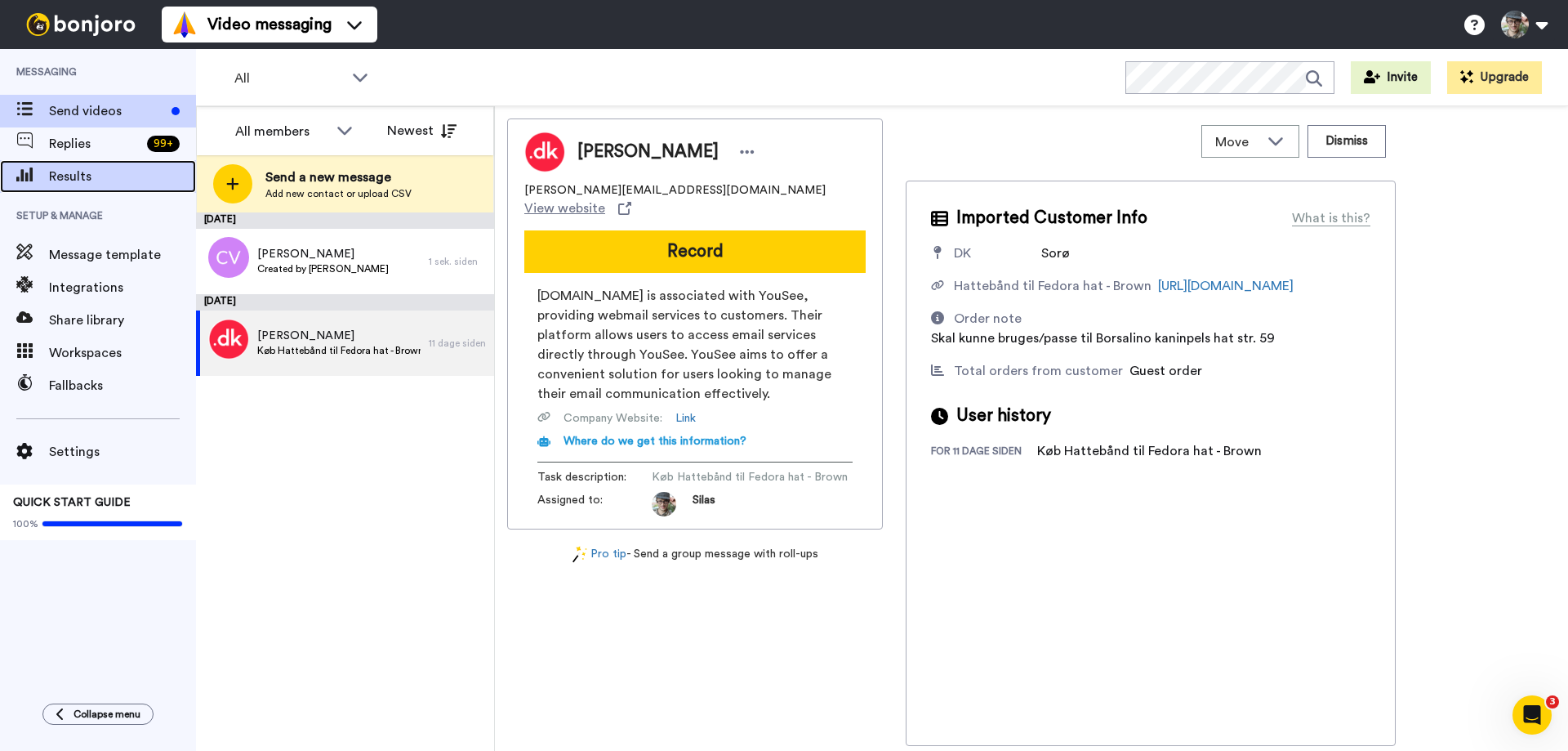
click at [73, 176] on span "Results" at bounding box center [123, 177] width 147 height 19
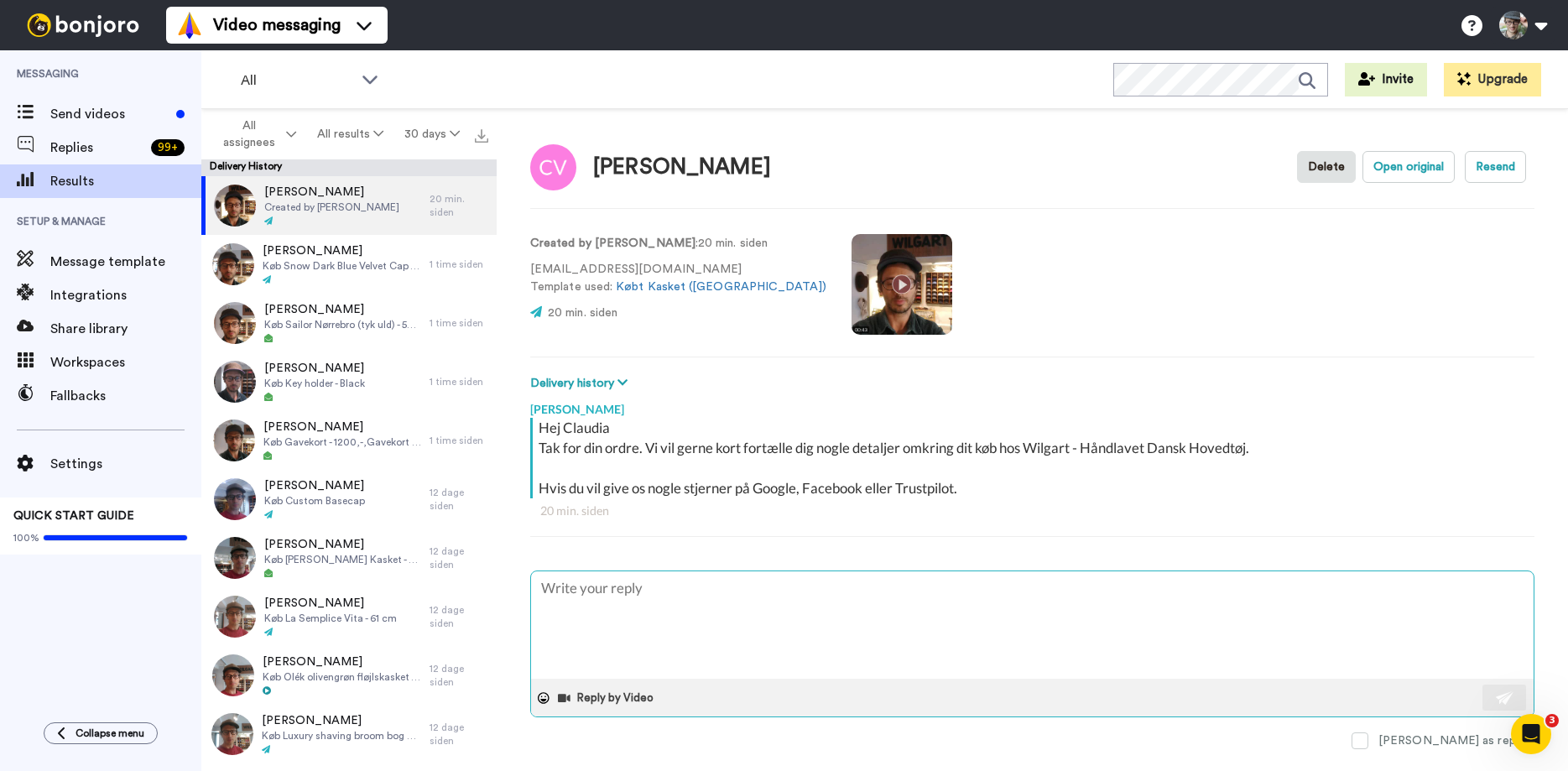
click at [623, 608] on textarea at bounding box center [1032, 625] width 1002 height 108
type textarea "x"
type textarea "T"
type textarea "x"
type textarea "Tr"
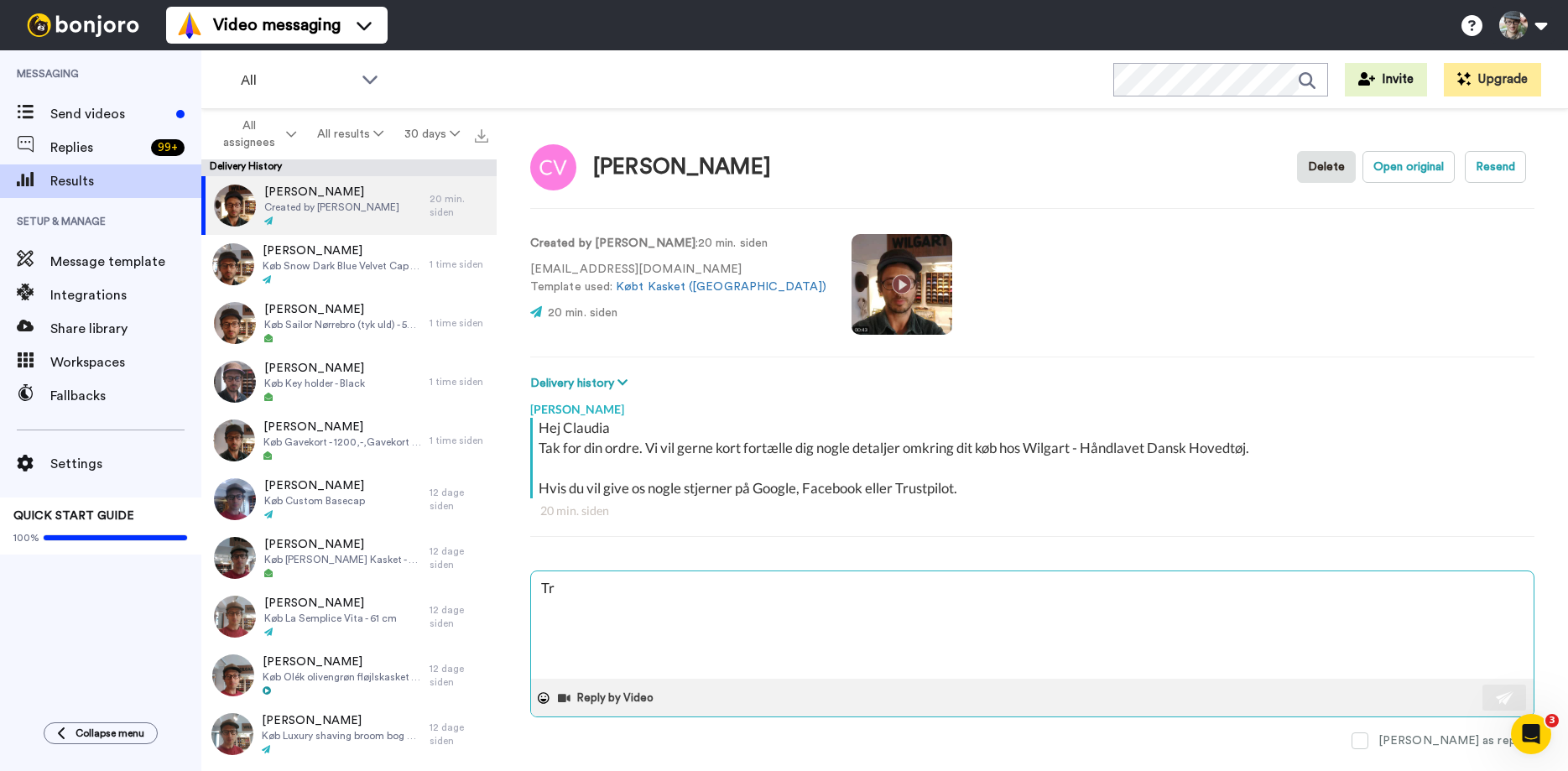
type textarea "x"
type textarea "Tra"
type textarea "x"
type textarea "Trac"
type textarea "x"
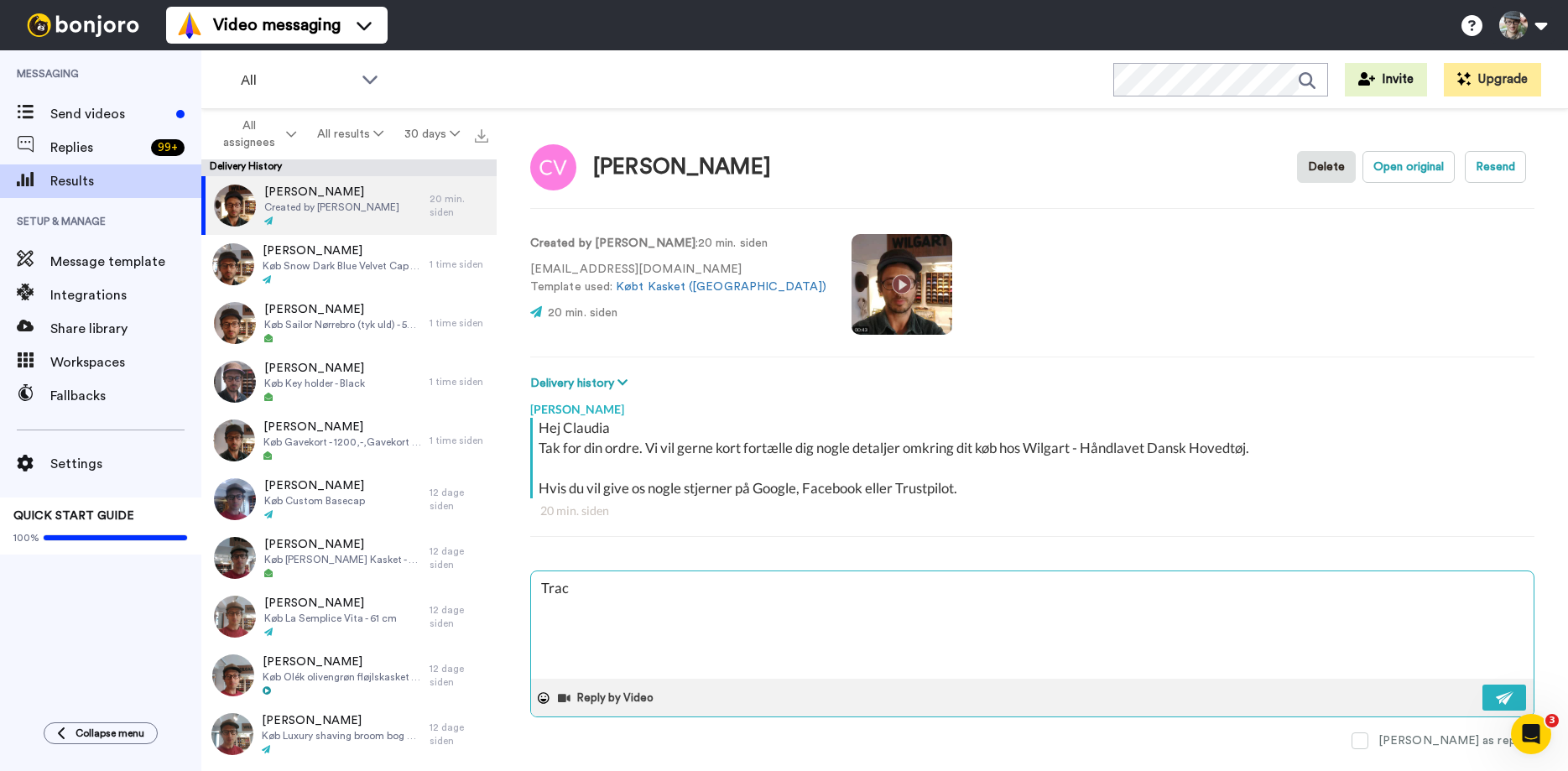
type textarea "Track"
type textarea "x"
type textarea "Track"
type textarea "x"
type textarea "Track y"
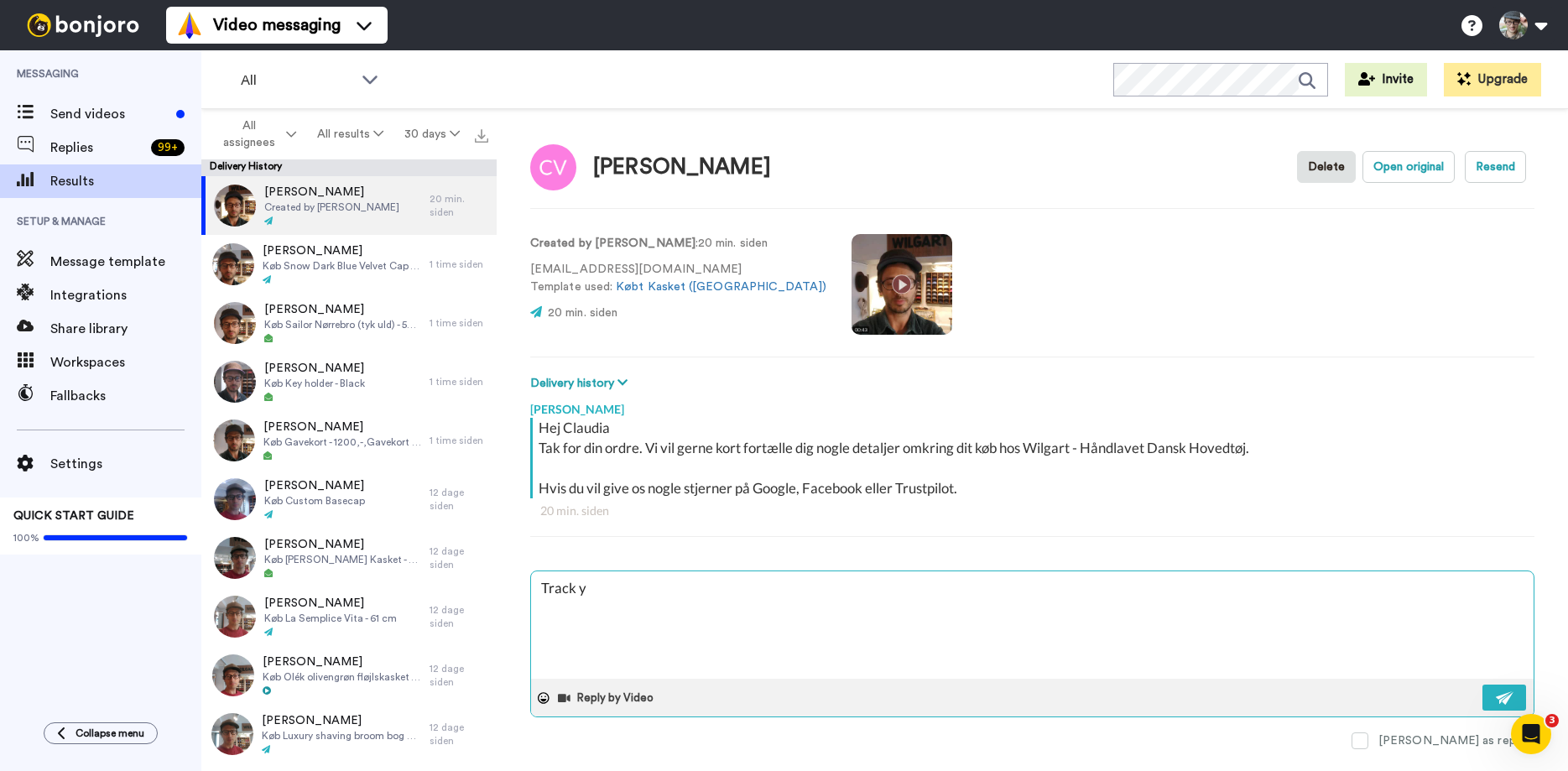
type textarea "x"
type textarea "Track yo"
type textarea "x"
type textarea "Track you"
type textarea "x"
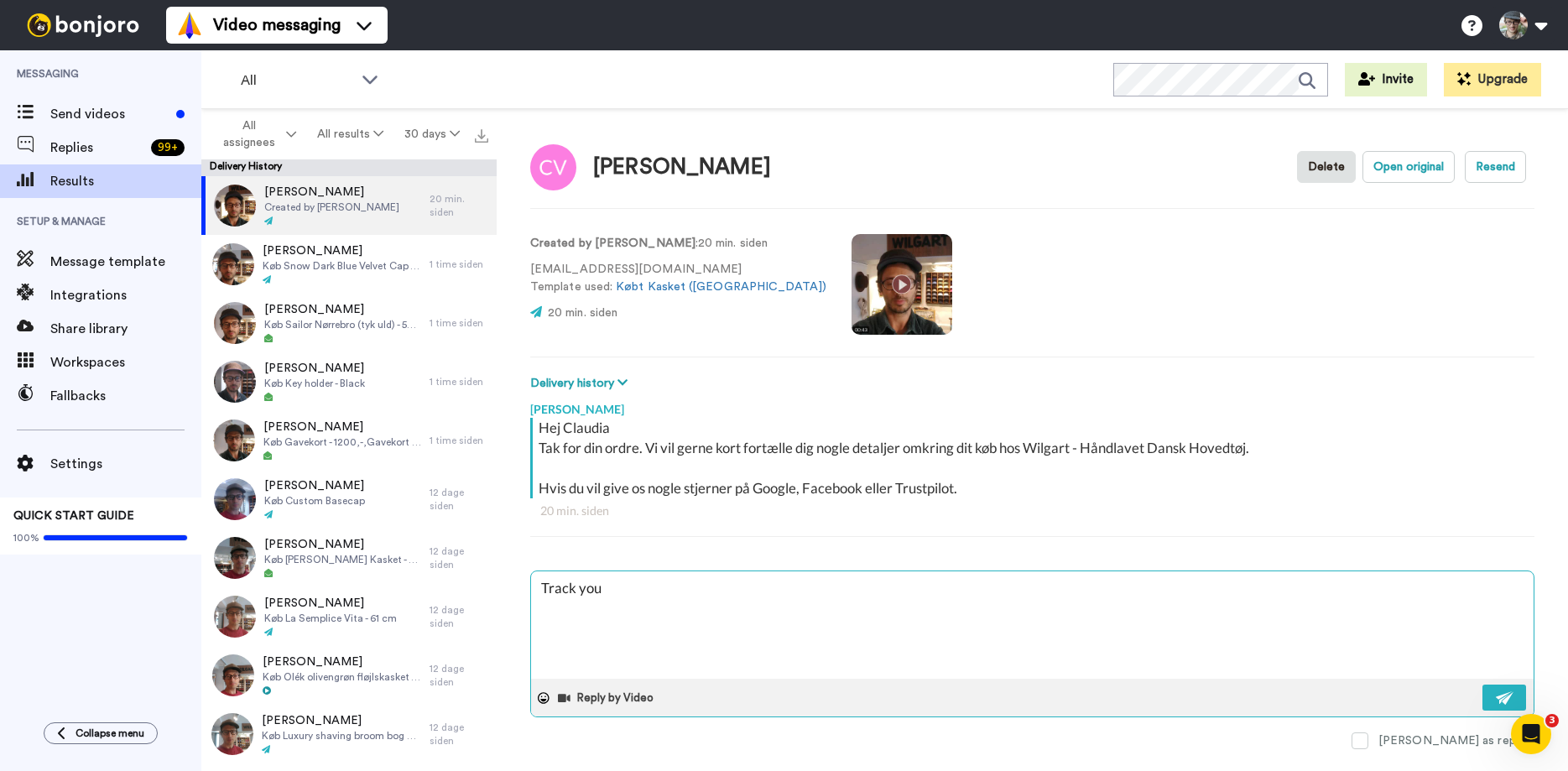
type textarea "Track your"
type textarea "x"
type textarea "Track your"
type textarea "x"
type textarea "Track your p"
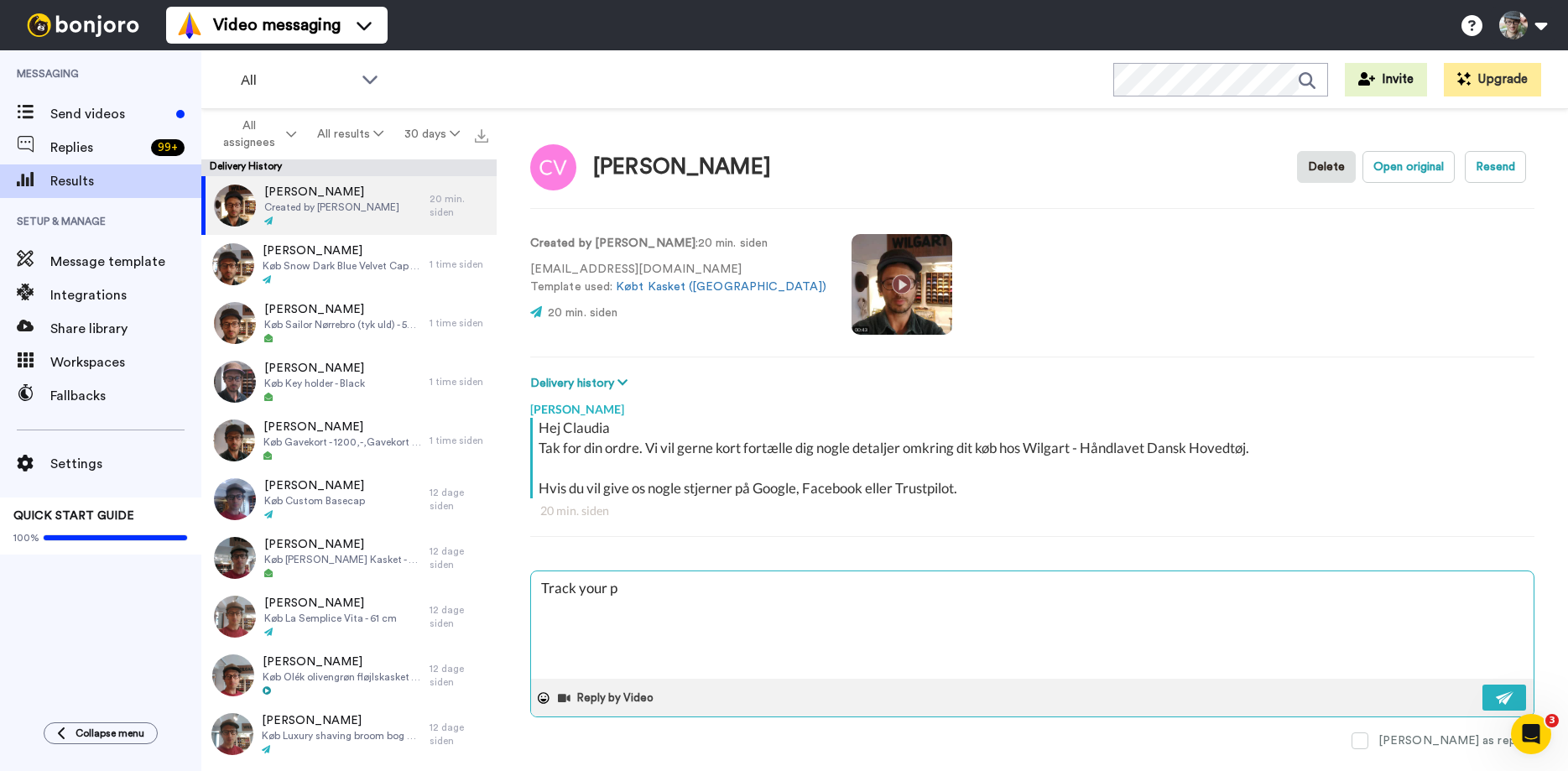
type textarea "x"
type textarea "Track your pa"
type textarea "x"
type textarea "Track your pac"
type textarea "x"
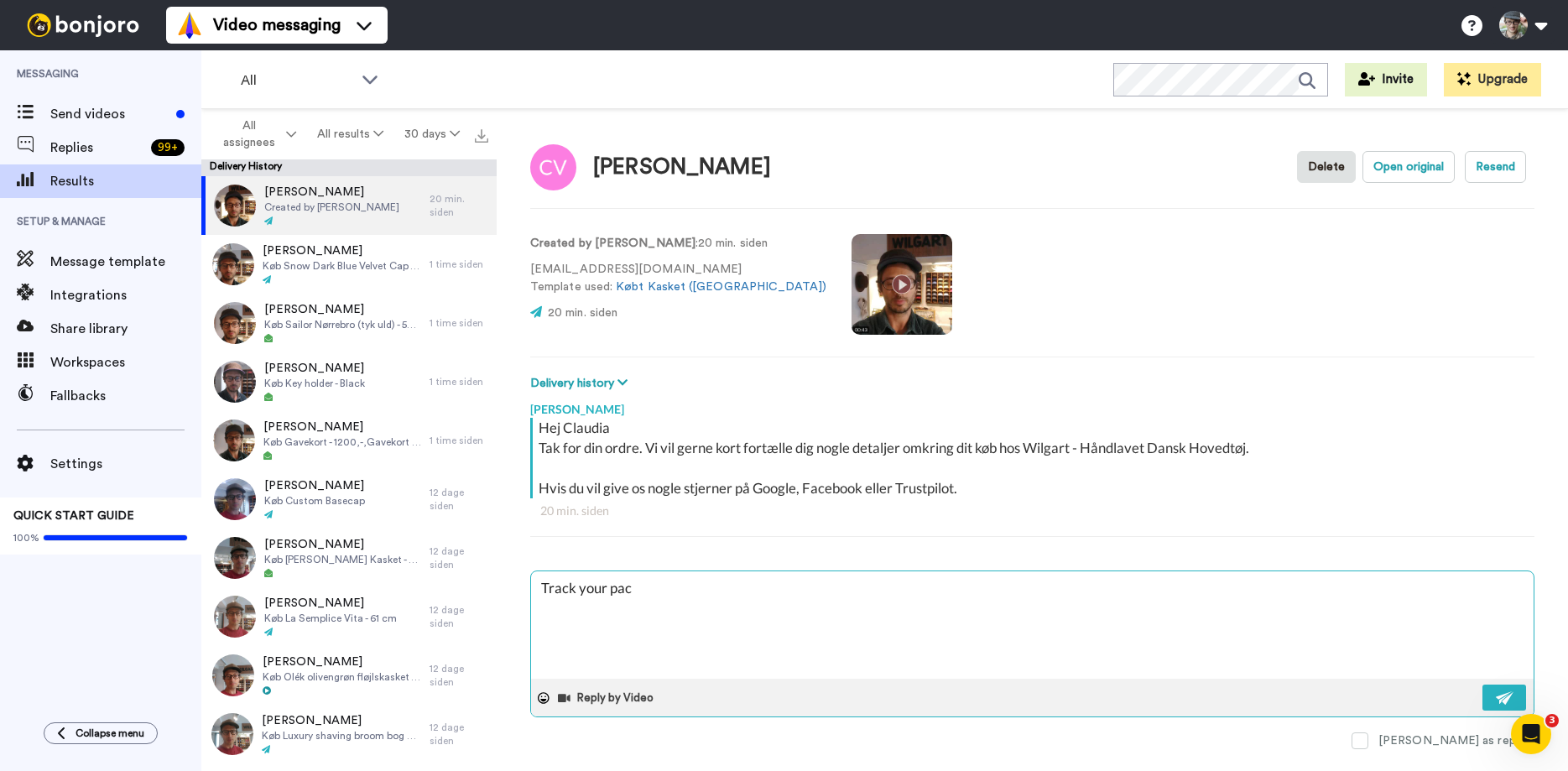
type textarea "Track your pack"
type textarea "x"
type textarea "Track your packa"
type textarea "x"
type textarea "Track your packag"
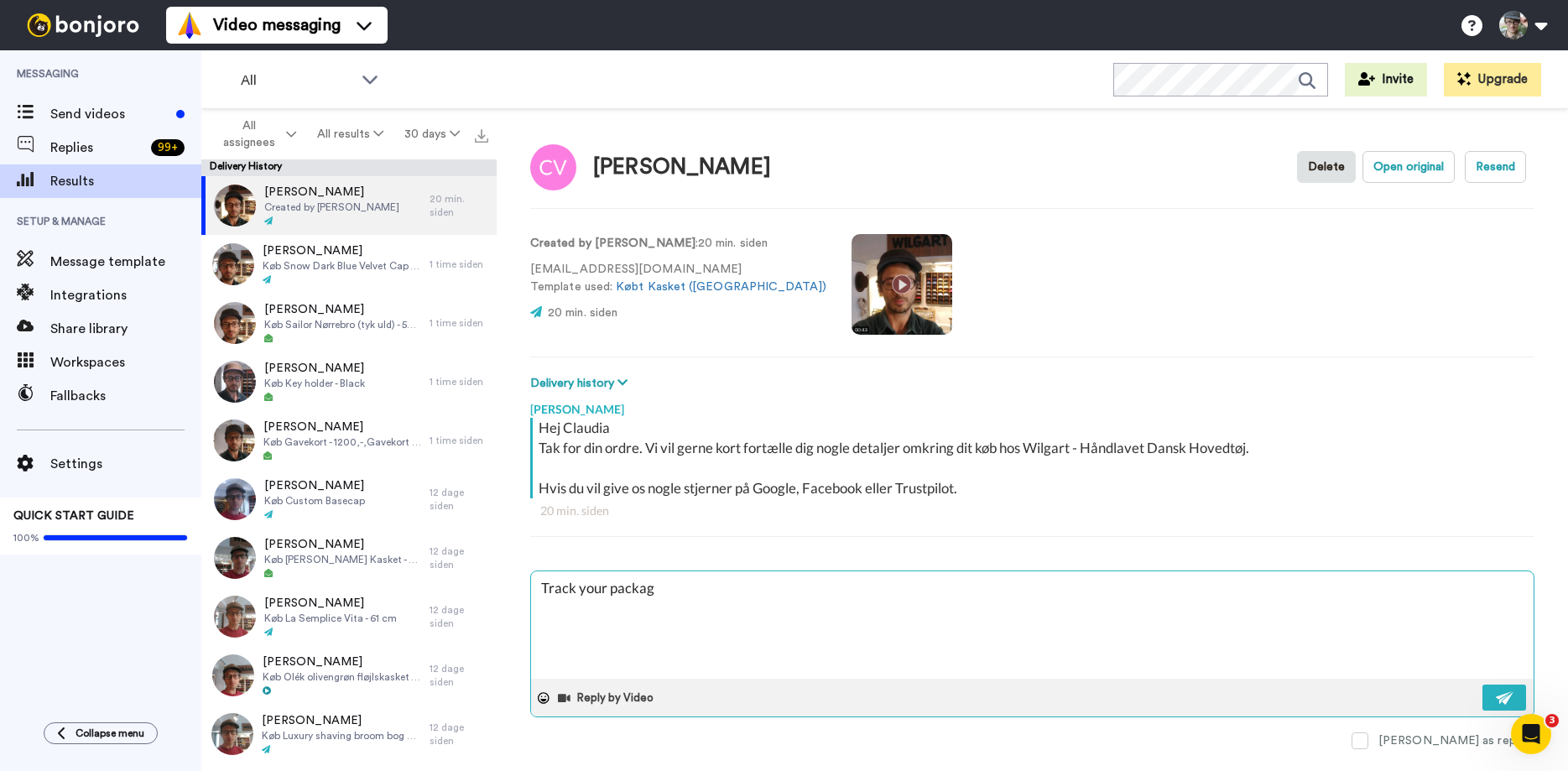
type textarea "x"
type textarea "Track your package"
type textarea "x"
type textarea "Track your package h"
type textarea "x"
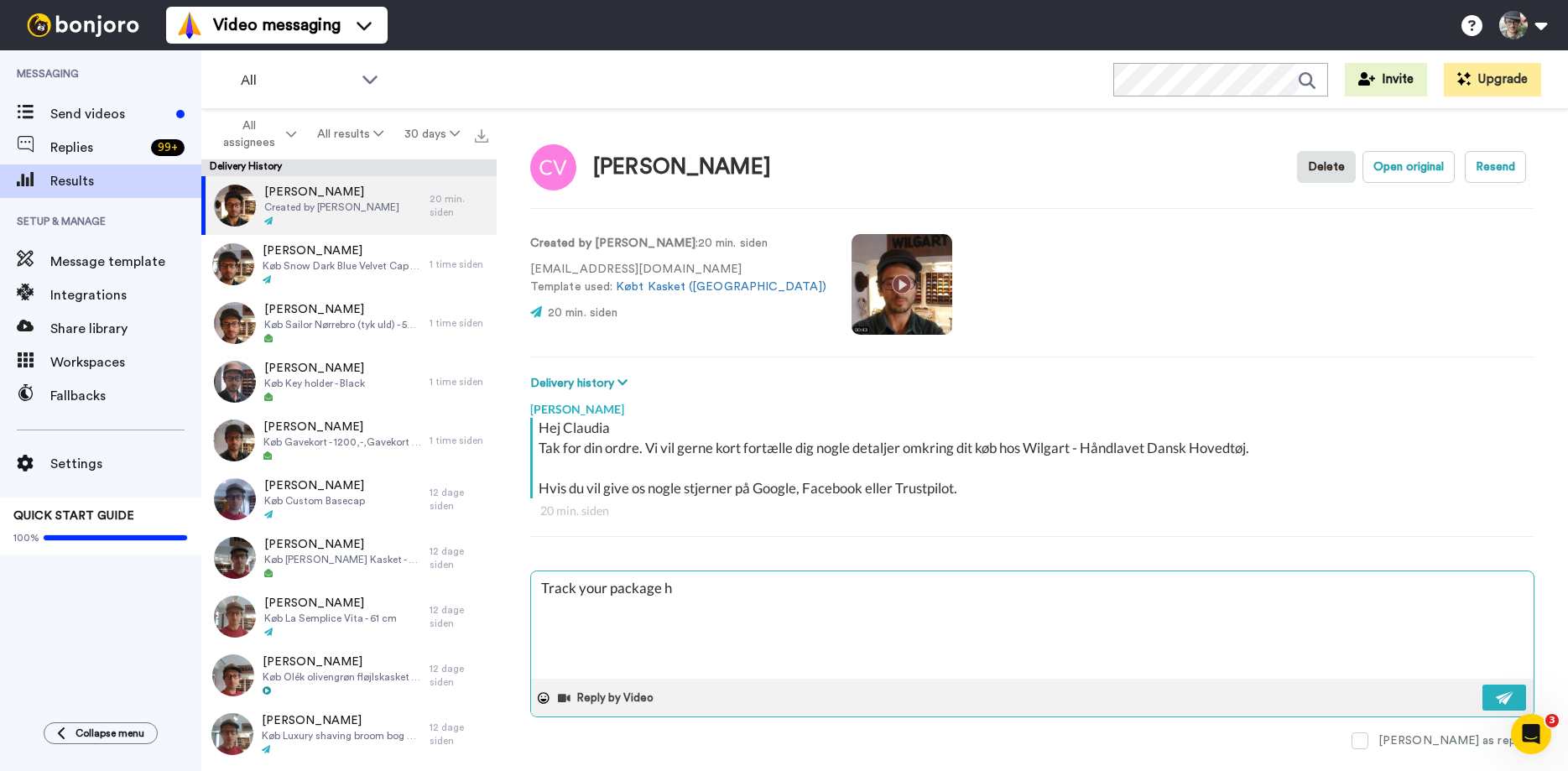
type textarea "Track your package he"
type textarea "x"
type textarea "Track your package her"
type textarea "x"
type textarea "Track your package here"
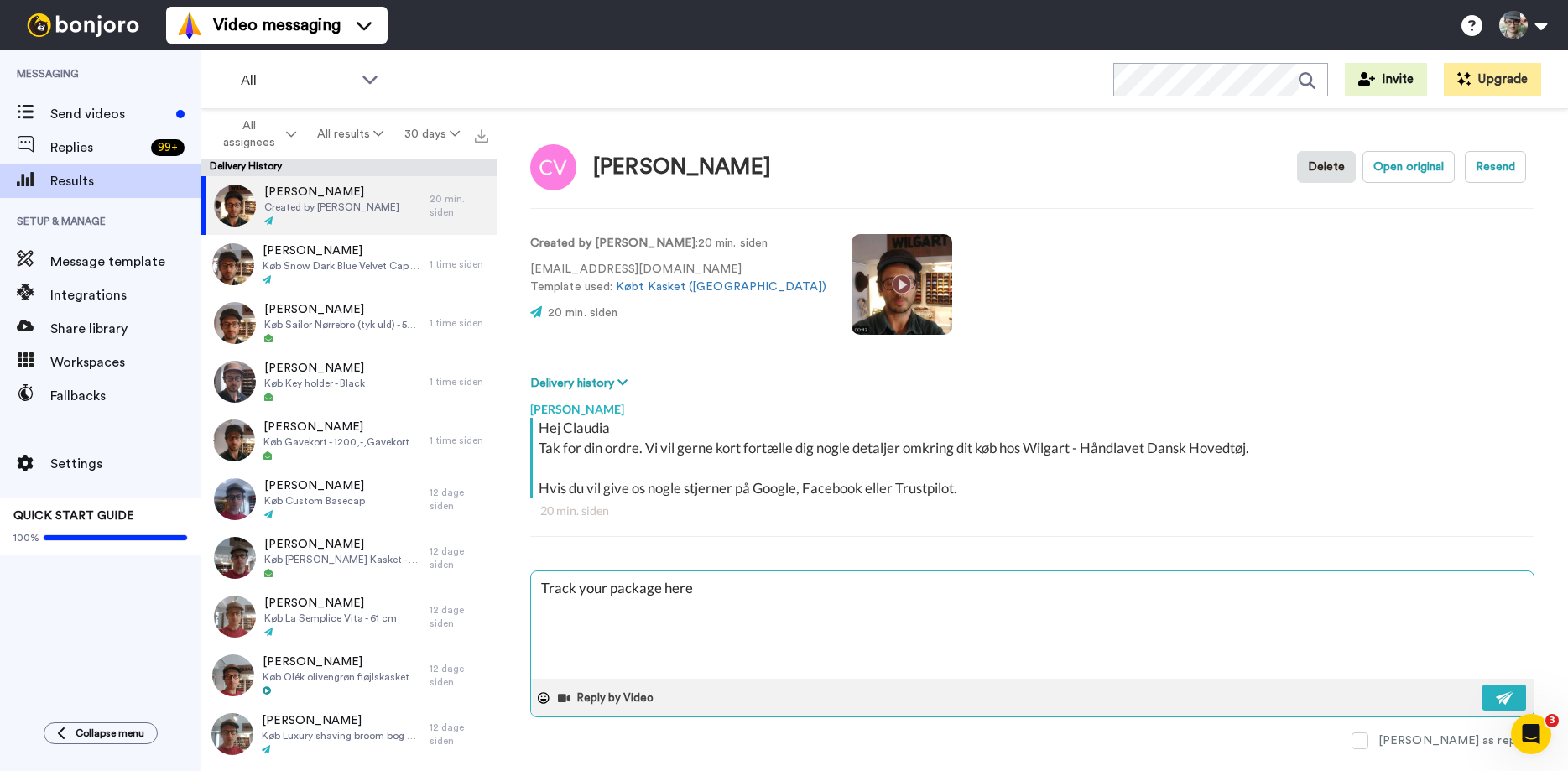
type textarea "x"
type textarea "Track your package here:"
type textarea "x"
type textarea "Track your package here:"
paste textarea "https://www.myhermes.de/empfangen/sendungsverfolgung/sendungsinformation#H10269…"
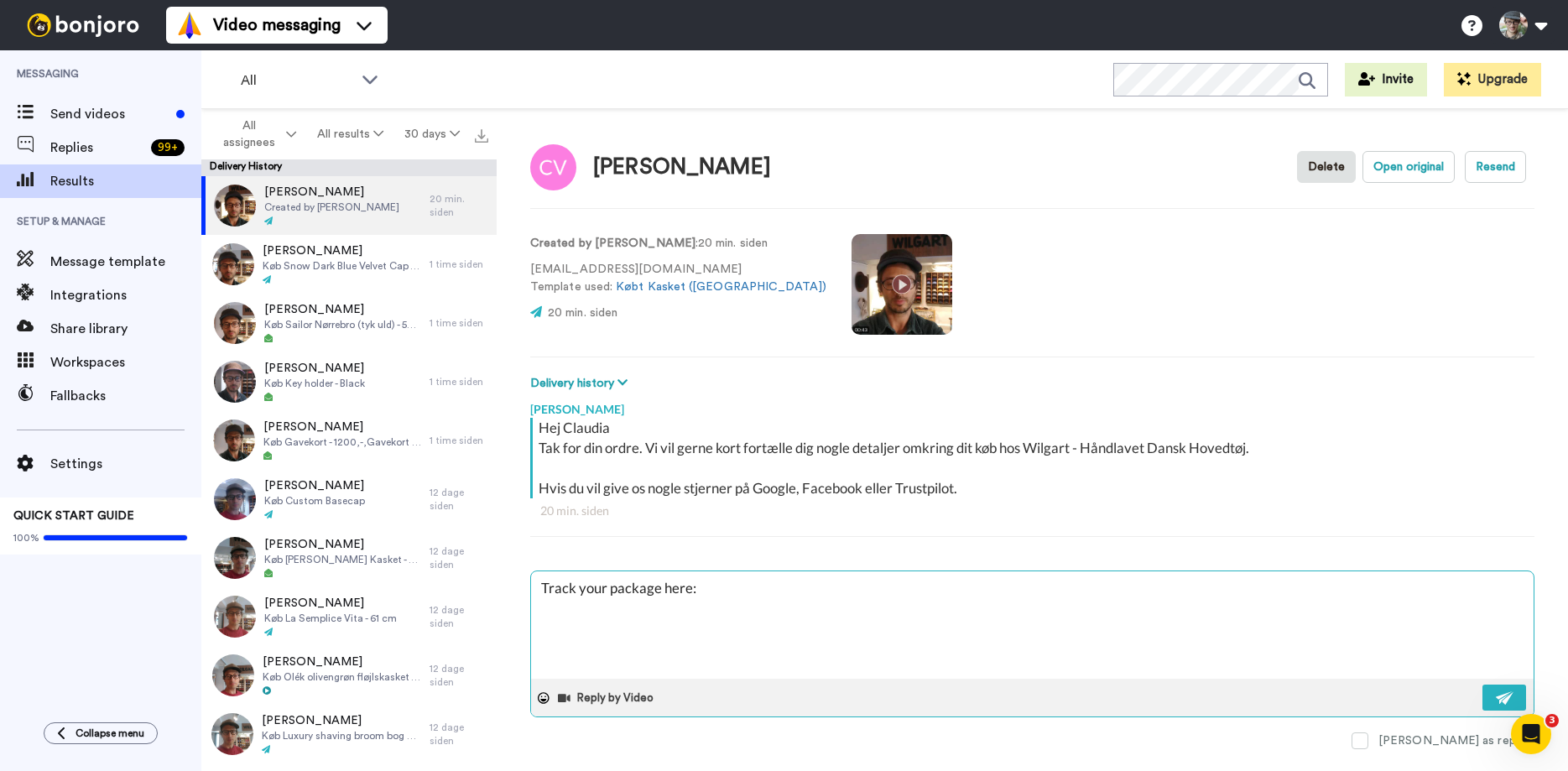
type textarea "x"
type textarea "Track your package here: https://www.myhermes.de/empfangen/sendungsverfolgung/s…"
type textarea "x"
type textarea "Track your package here: https://www.myhermes.de/empfangen/sendungsverfolgung/s…"
type textarea "x"
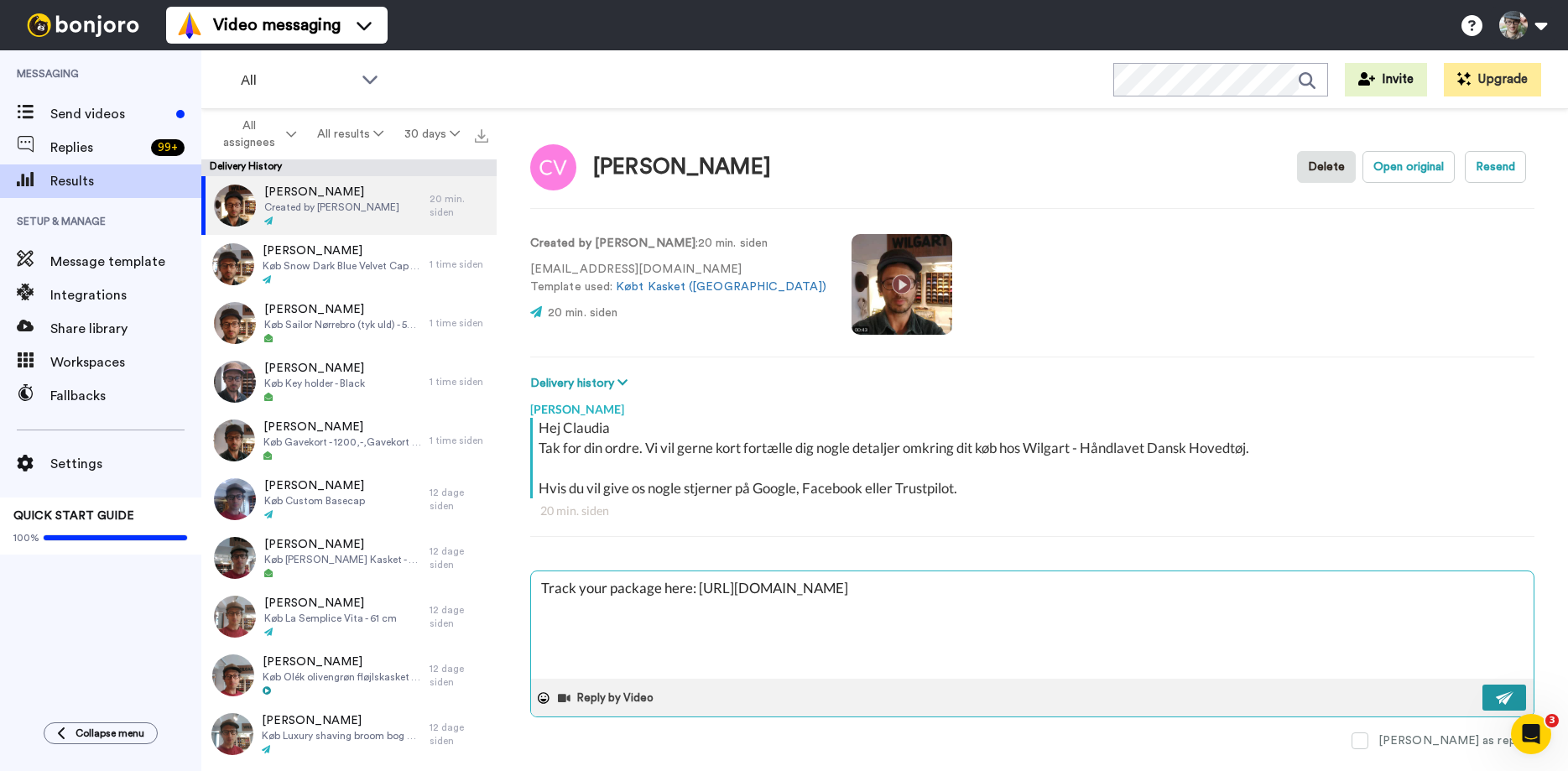
type textarea "Track your package here: https://www.myhermes.de/empfangen/sendungsverfolgung/s…"
click at [1494, 692] on button at bounding box center [1504, 697] width 44 height 26
type textarea "x"
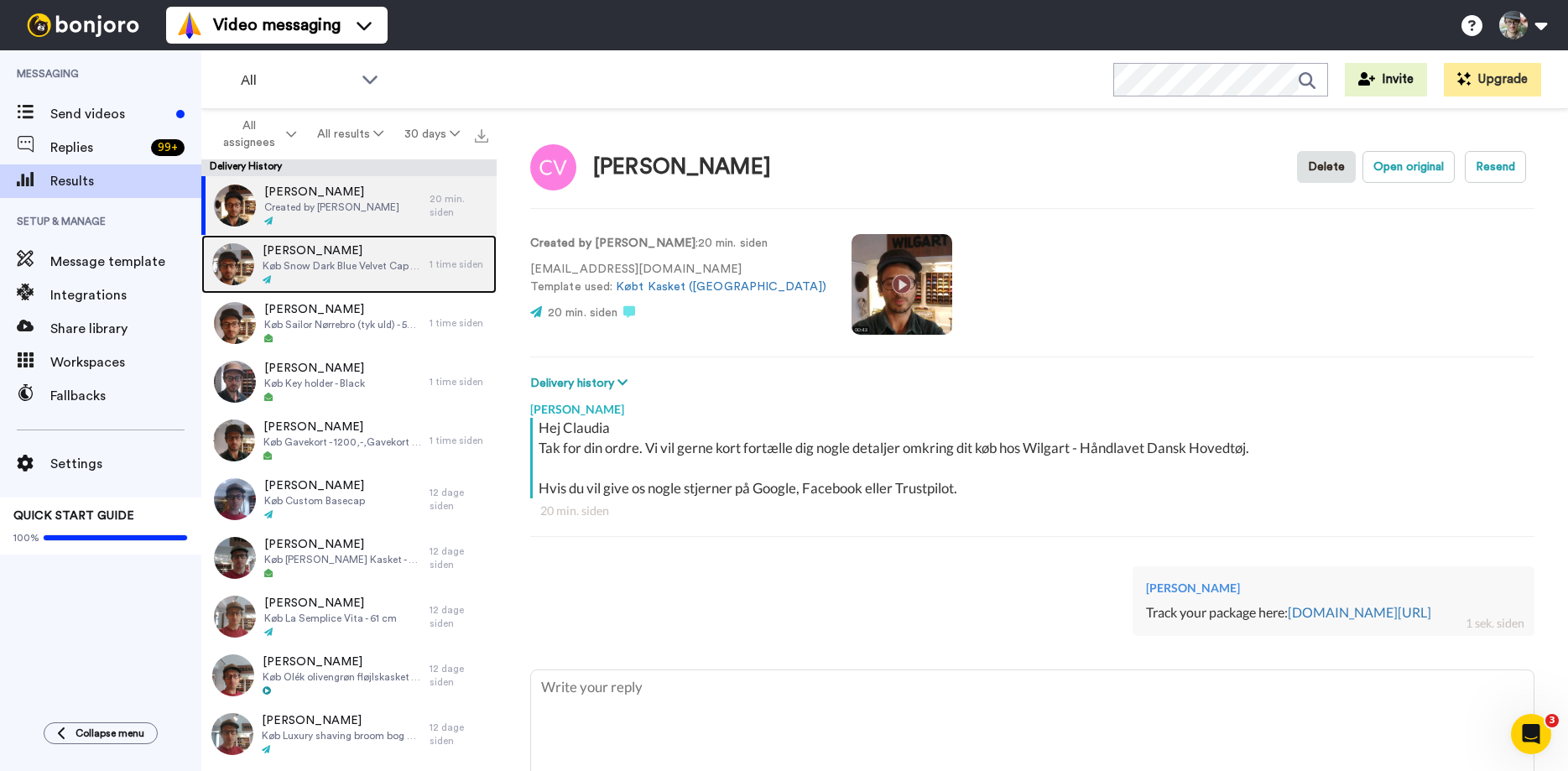
click at [367, 268] on span "Køb Snow Dark Blue Velvet Cap - XX-Large (63-64cm)" at bounding box center [342, 265] width 158 height 13
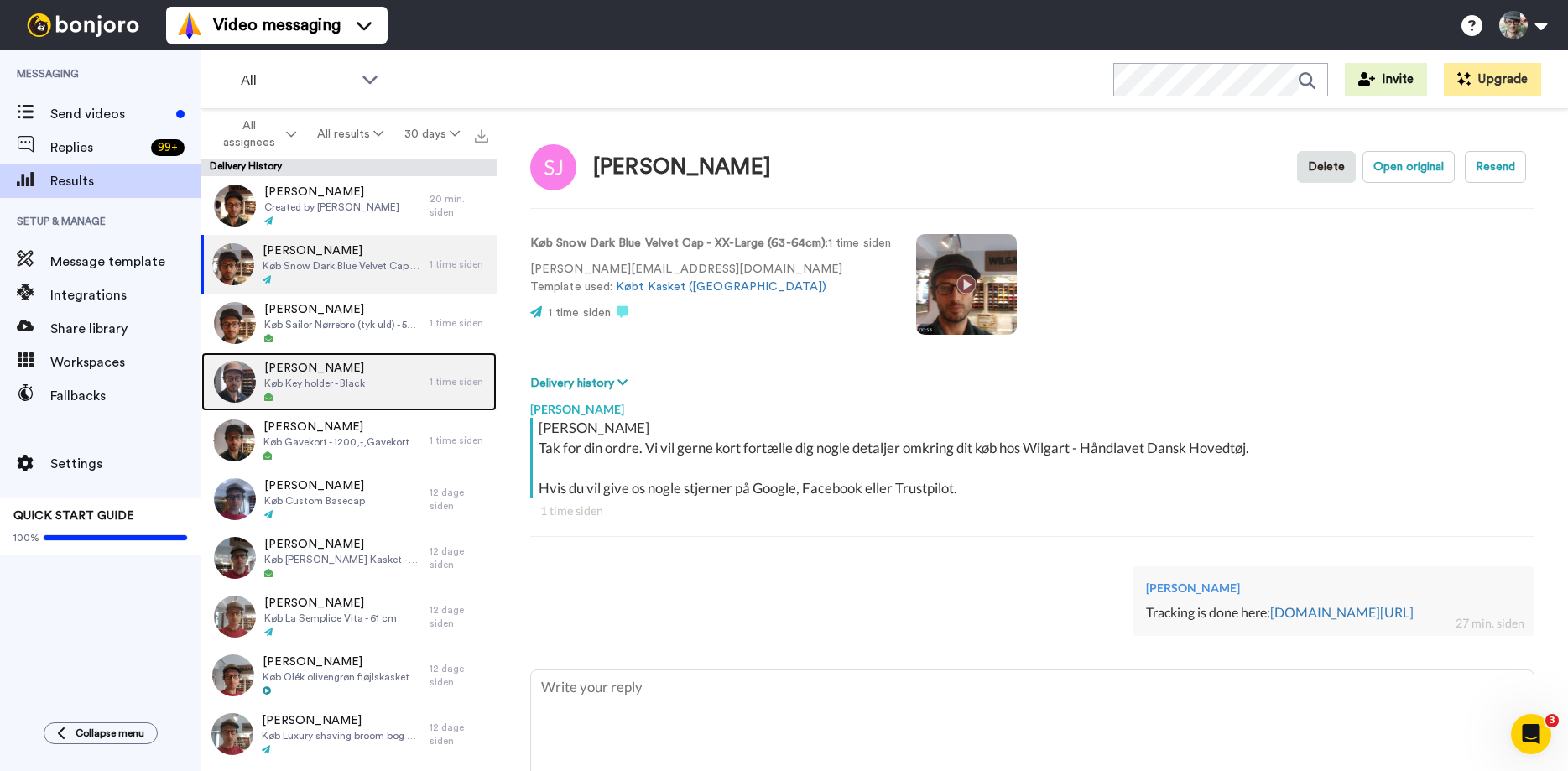
click at [339, 387] on span "Køb Key holder - Black" at bounding box center [314, 383] width 101 height 13
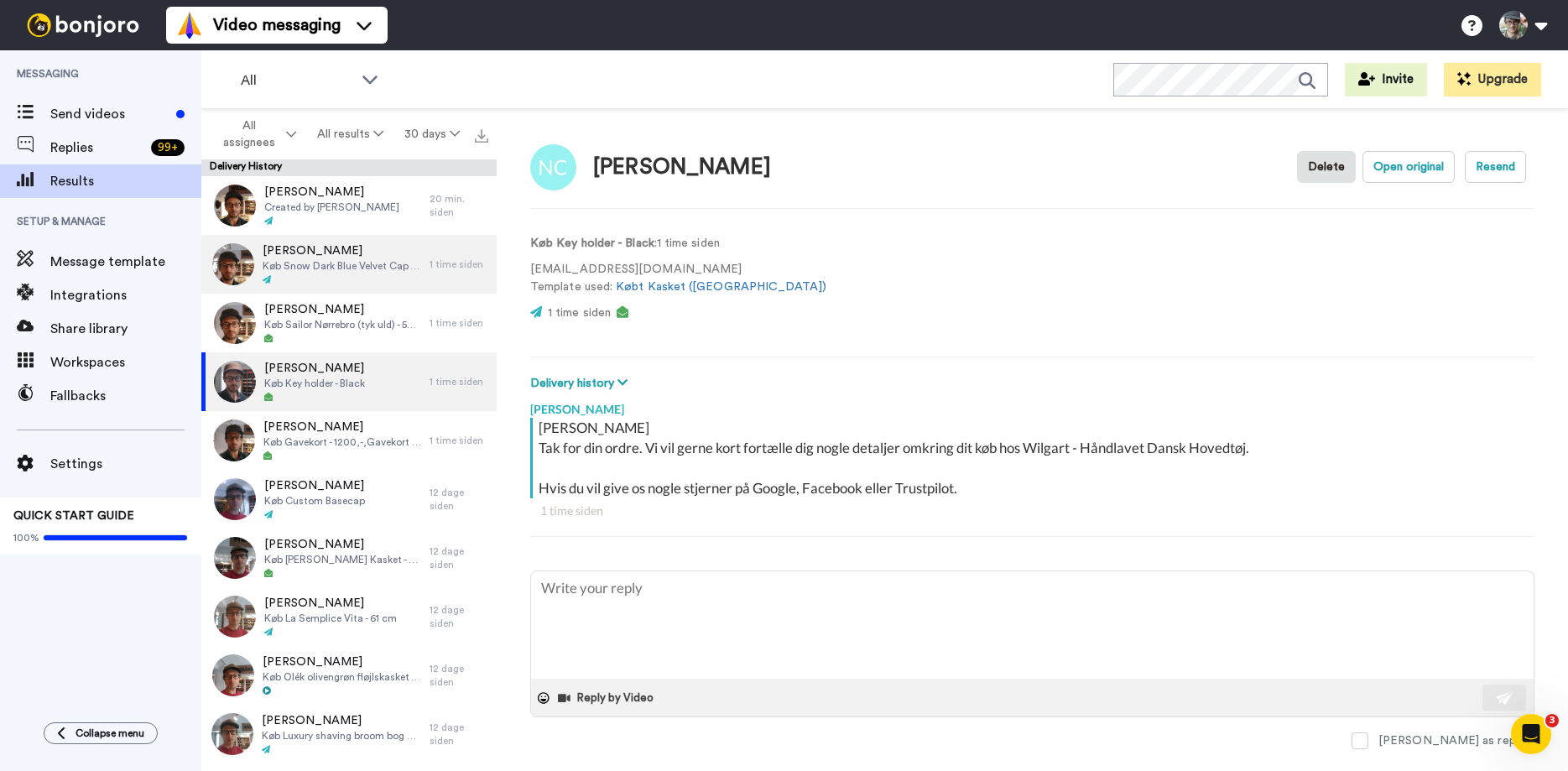
type textarea "x"
